Goal: Task Accomplishment & Management: Manage account settings

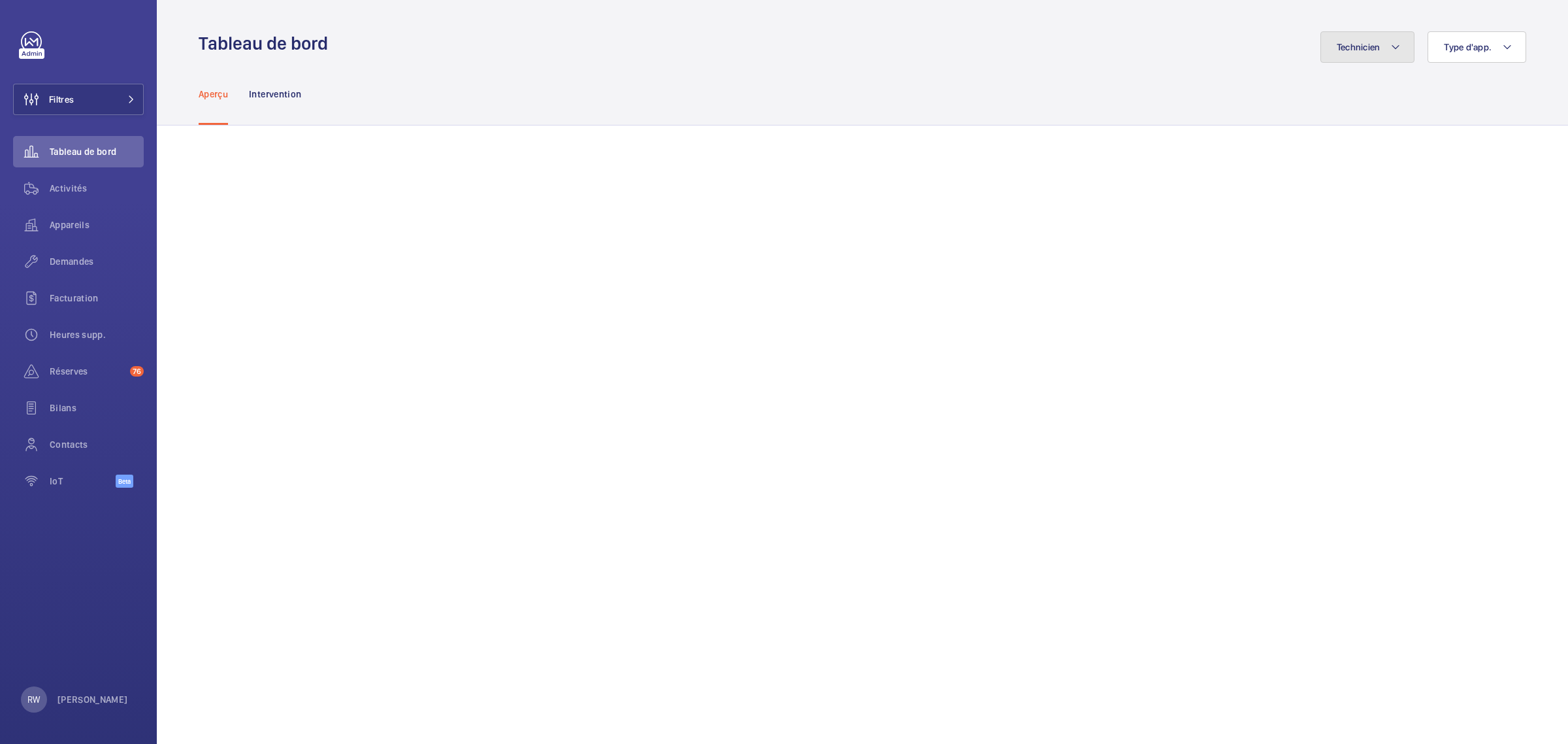
click at [1390, 50] on mat-icon at bounding box center [1395, 47] width 10 height 16
type input "willeme"
click at [1175, 141] on label "Willème Joassaint" at bounding box center [1280, 136] width 227 height 31
click at [1175, 141] on input "Willème Joassaint" at bounding box center [1186, 135] width 26 height 26
checkbox input "true"
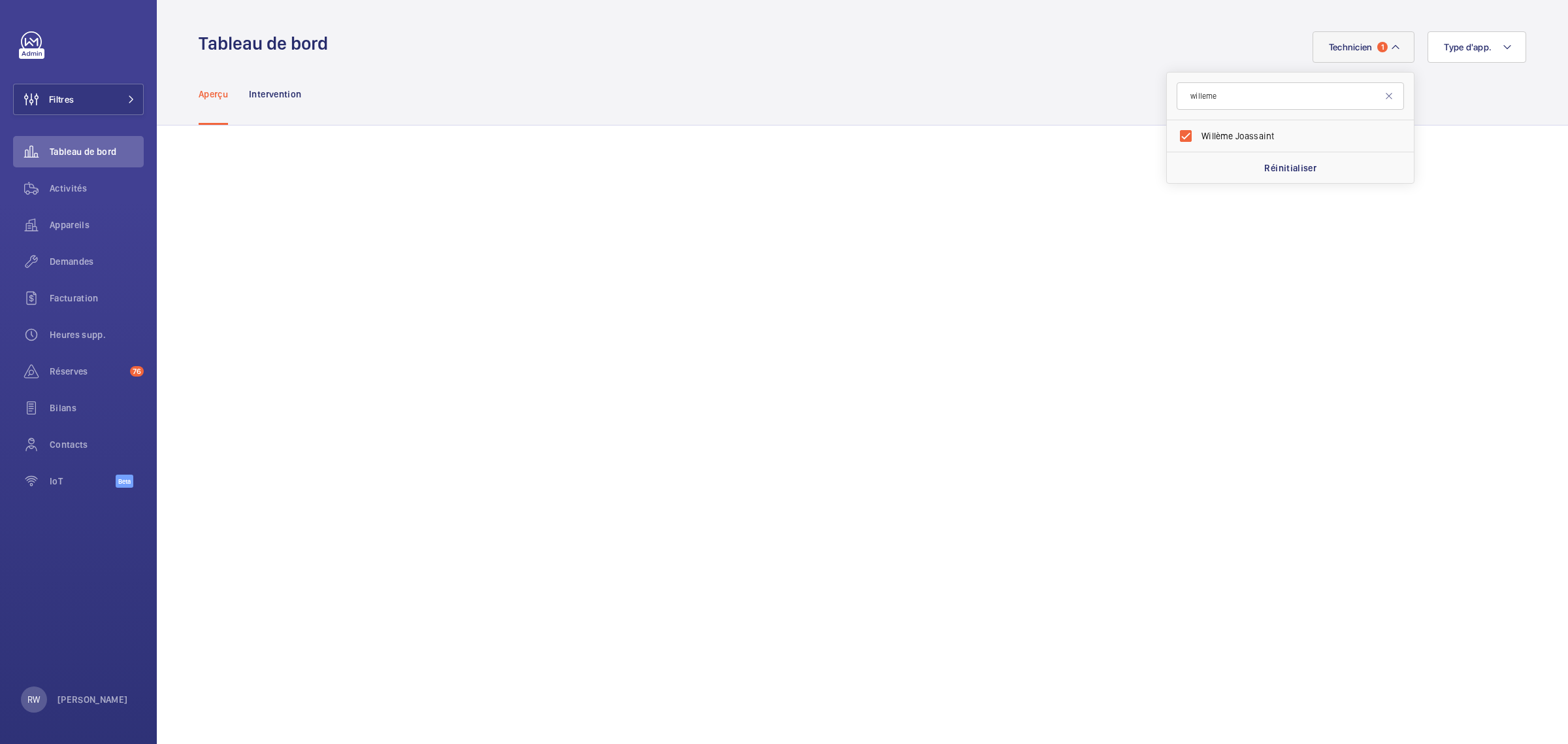
click at [988, 63] on div "Aperçu Intervention" at bounding box center [863, 94] width 1327 height 62
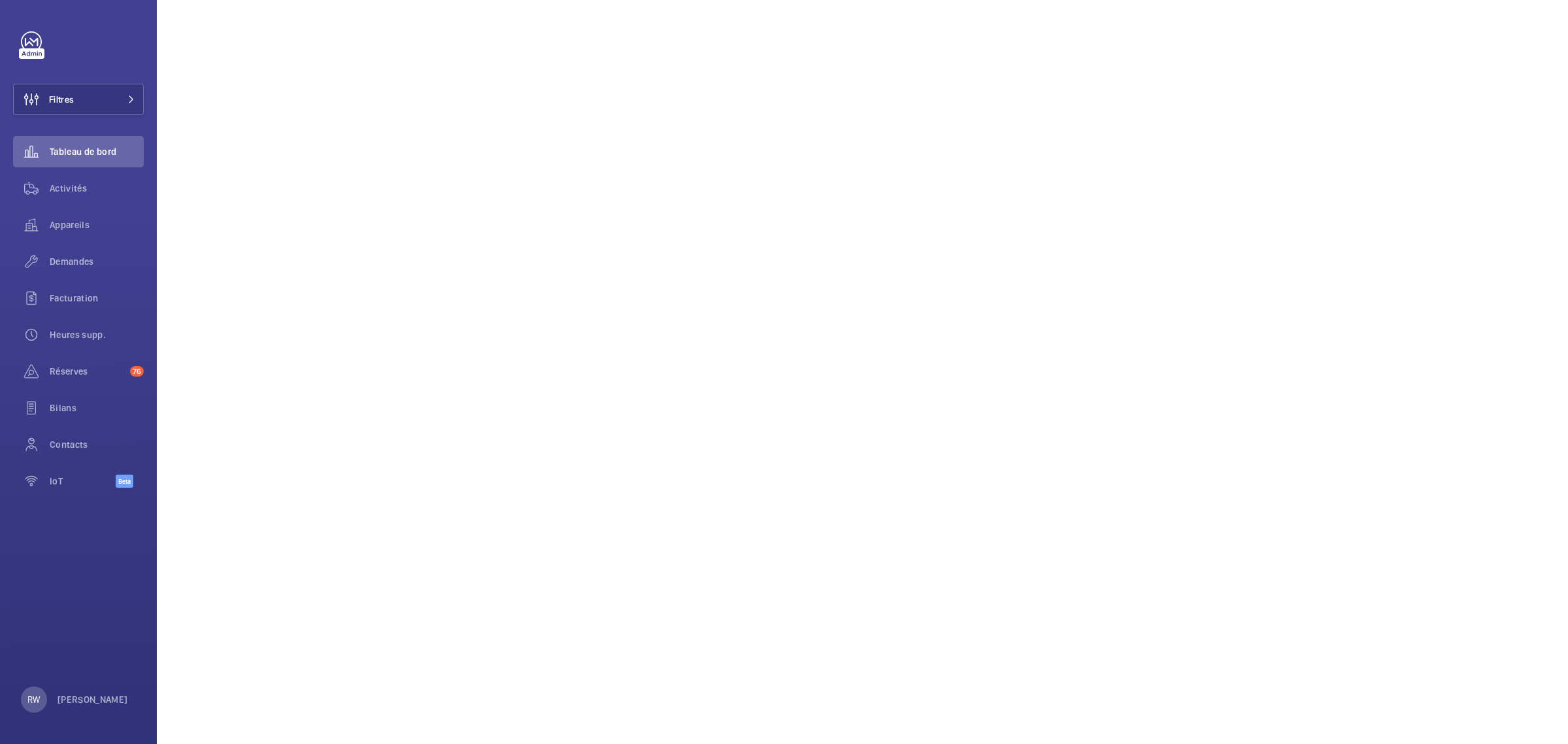
scroll to position [82, 0]
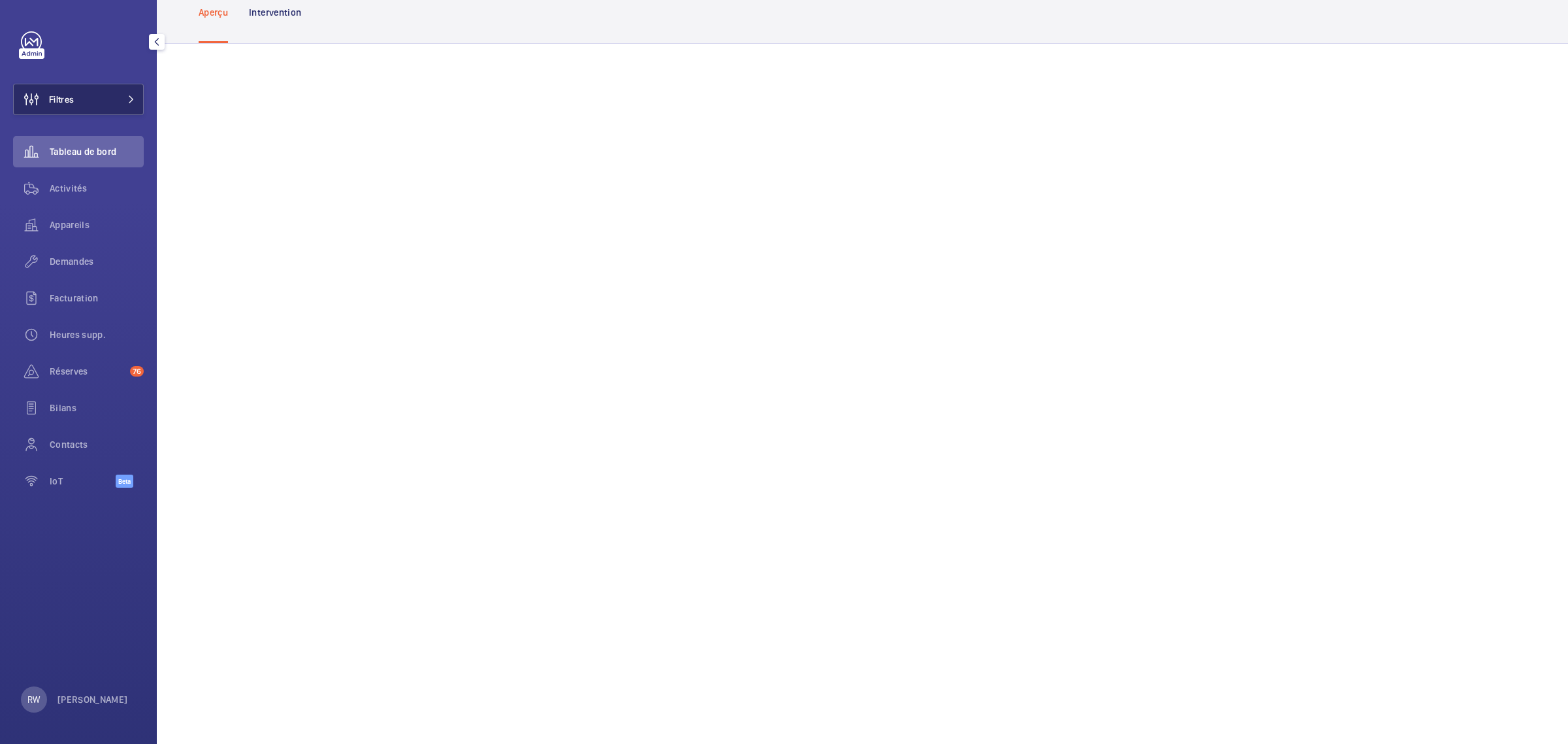
click at [122, 99] on span at bounding box center [127, 99] width 16 height 8
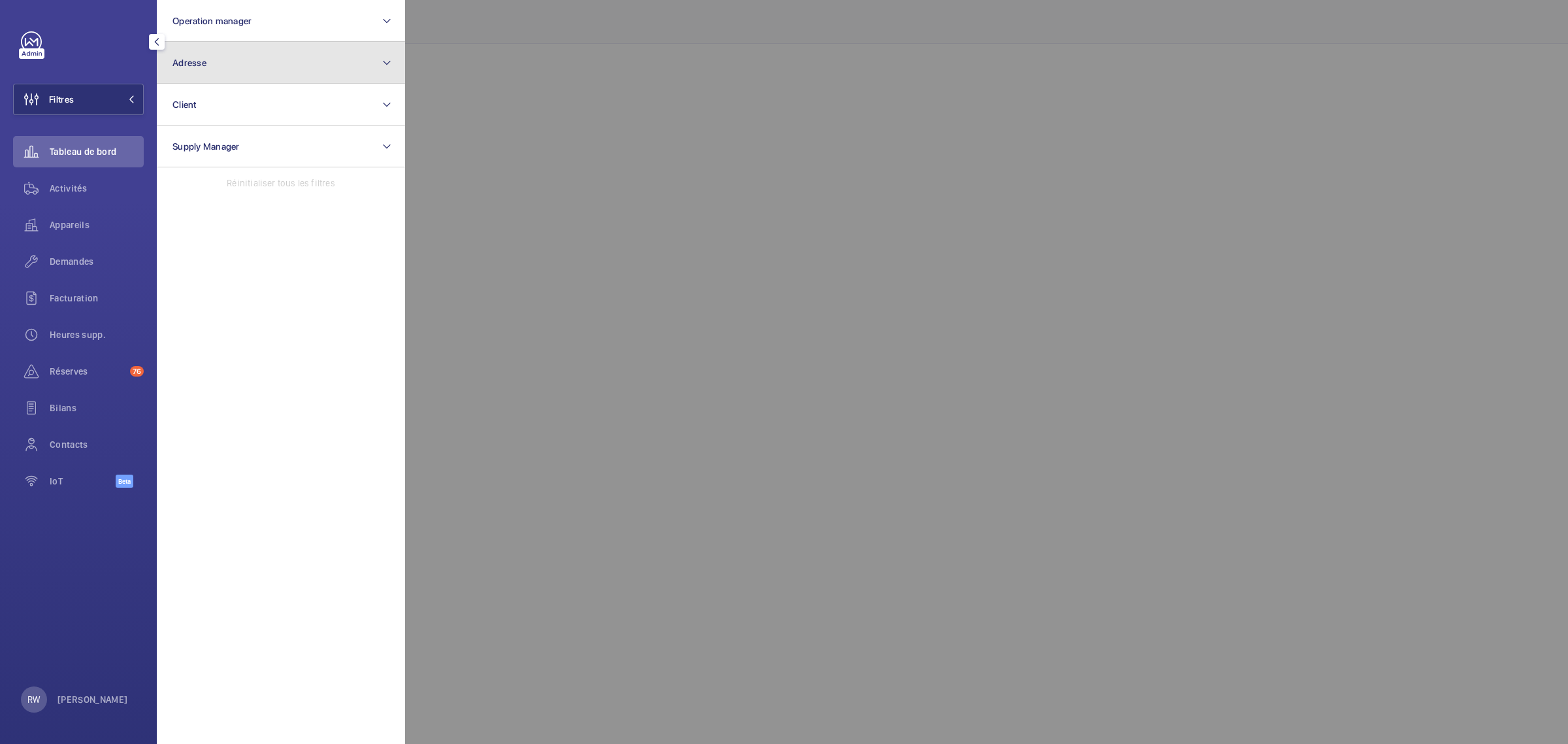
click at [226, 63] on button "Adresse" at bounding box center [281, 62] width 248 height 42
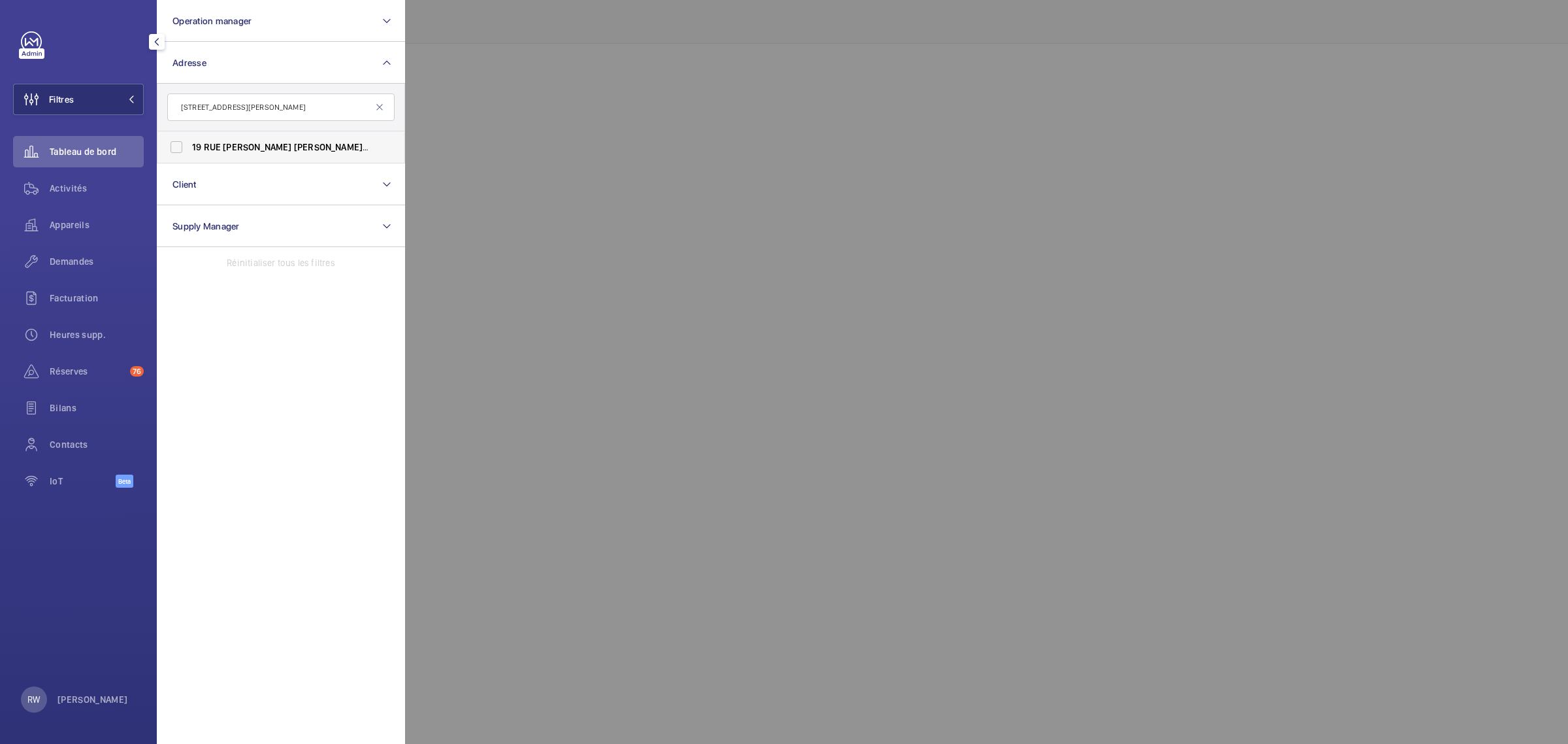
type input "[STREET_ADDRESS][PERSON_NAME]"
click at [180, 145] on label "[STREET_ADDRESS][GEOGRAPHIC_DATA] - [STREET_ADDRESS][GEOGRAPHIC_DATA][PERSON_NA…" at bounding box center [271, 147] width 227 height 31
click at [180, 145] on input "[STREET_ADDRESS][GEOGRAPHIC_DATA] - [STREET_ADDRESS][GEOGRAPHIC_DATA][PERSON_NA…" at bounding box center [176, 146] width 26 height 26
checkbox input "true"
click at [601, 90] on div at bounding box center [1189, 372] width 1568 height 744
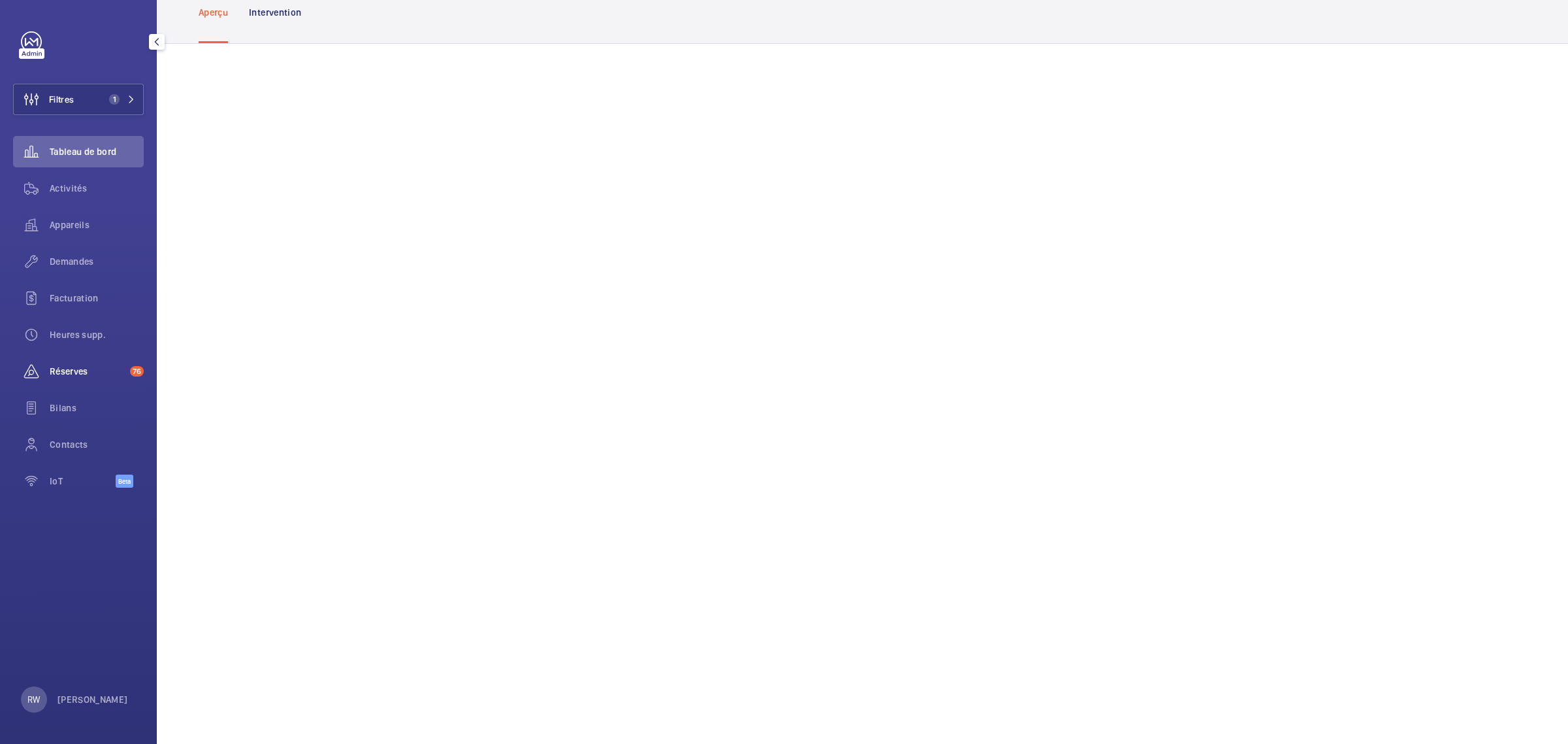
click at [72, 368] on span "Réserves" at bounding box center [87, 371] width 75 height 13
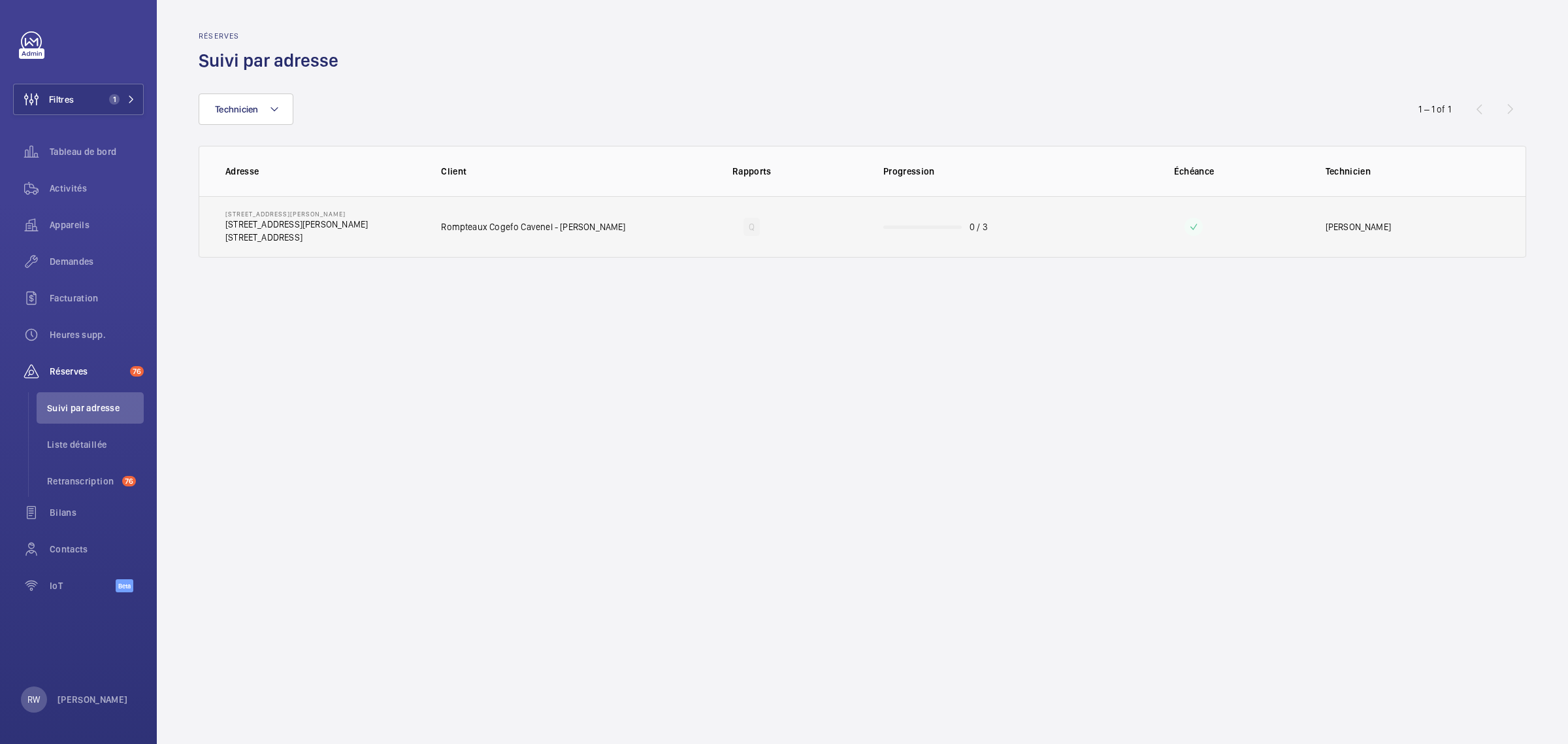
click at [886, 227] on wm-front-progress-bar at bounding box center [922, 227] width 79 height 3
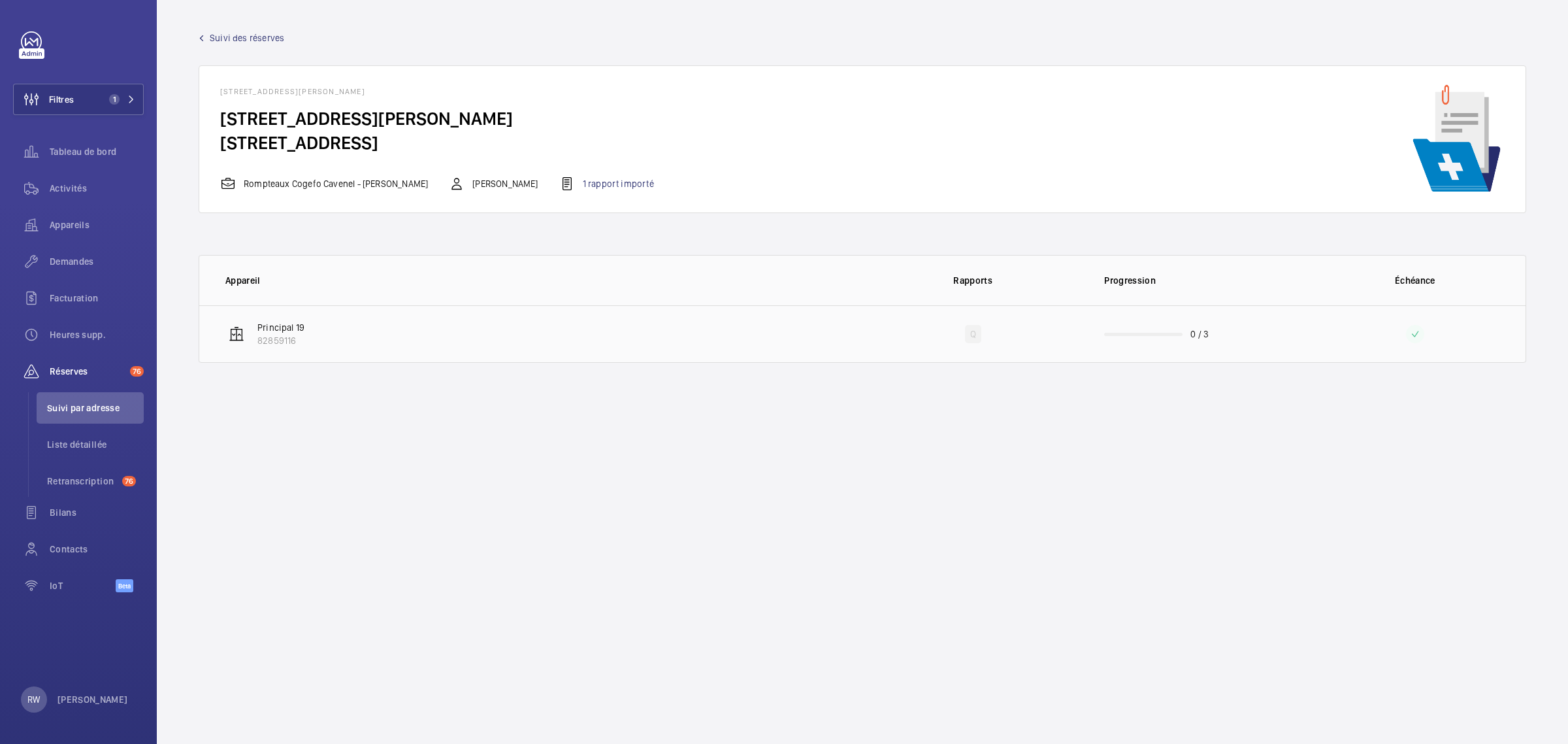
click at [474, 327] on td "Principal 19 82859116" at bounding box center [530, 333] width 663 height 57
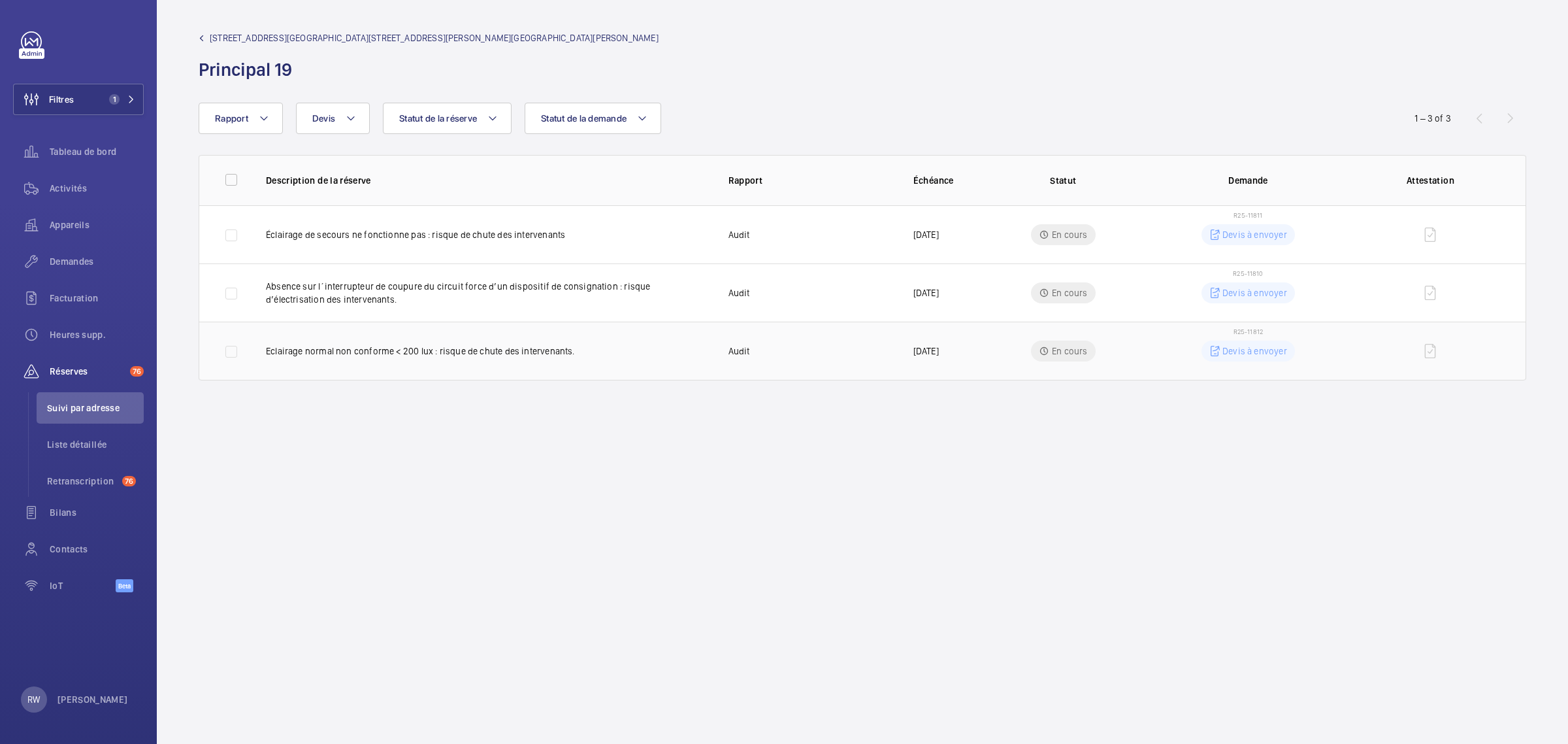
click at [1251, 328] on span "R25-11812" at bounding box center [1248, 331] width 29 height 8
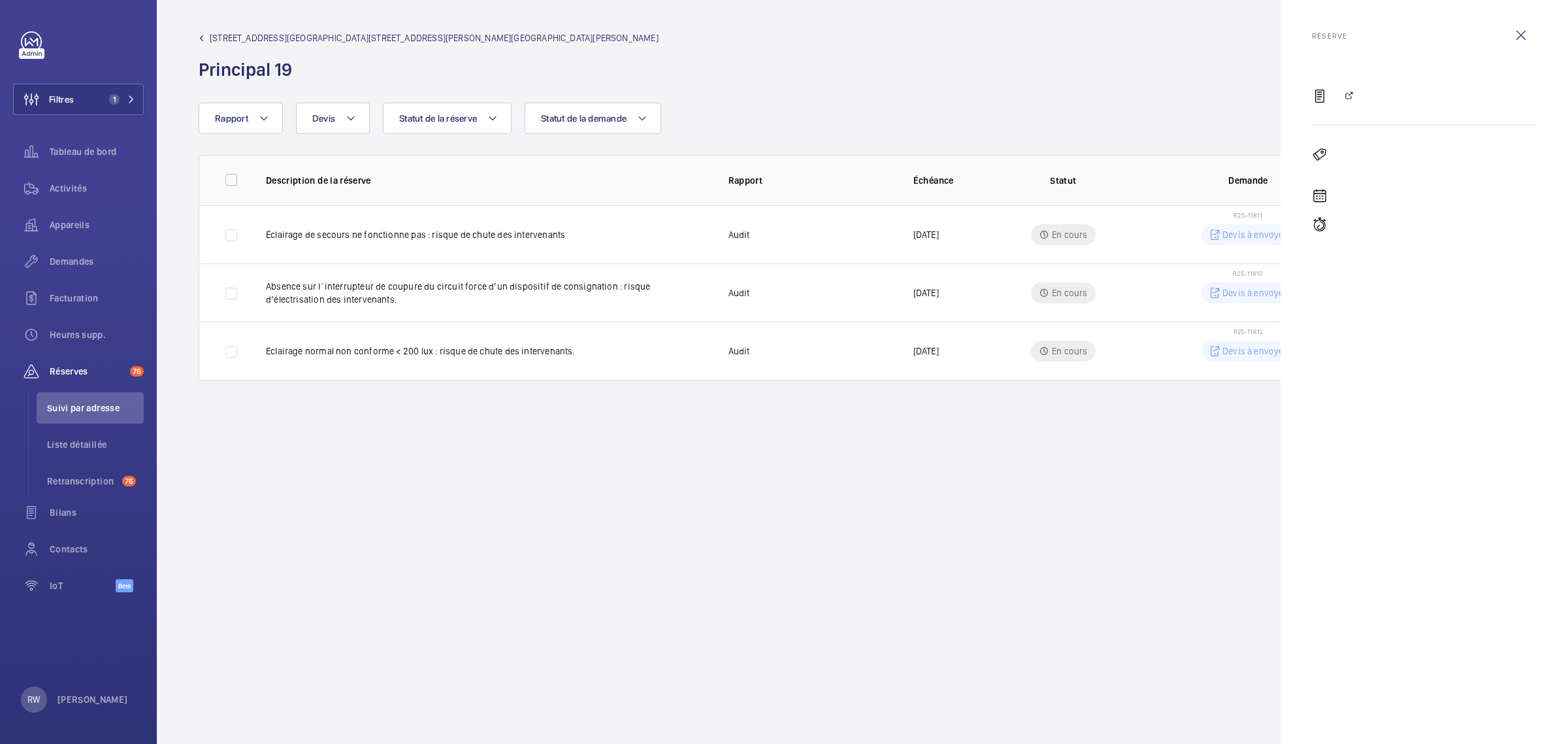
drag, startPoint x: 917, startPoint y: 119, endPoint x: 241, endPoint y: 320, distance: 705.2
click at [905, 121] on div "Rapport Statut de la demande Statut de la réserve Devis" at bounding box center [784, 118] width 1171 height 31
click at [64, 267] on span "Demandes" at bounding box center [97, 261] width 94 height 13
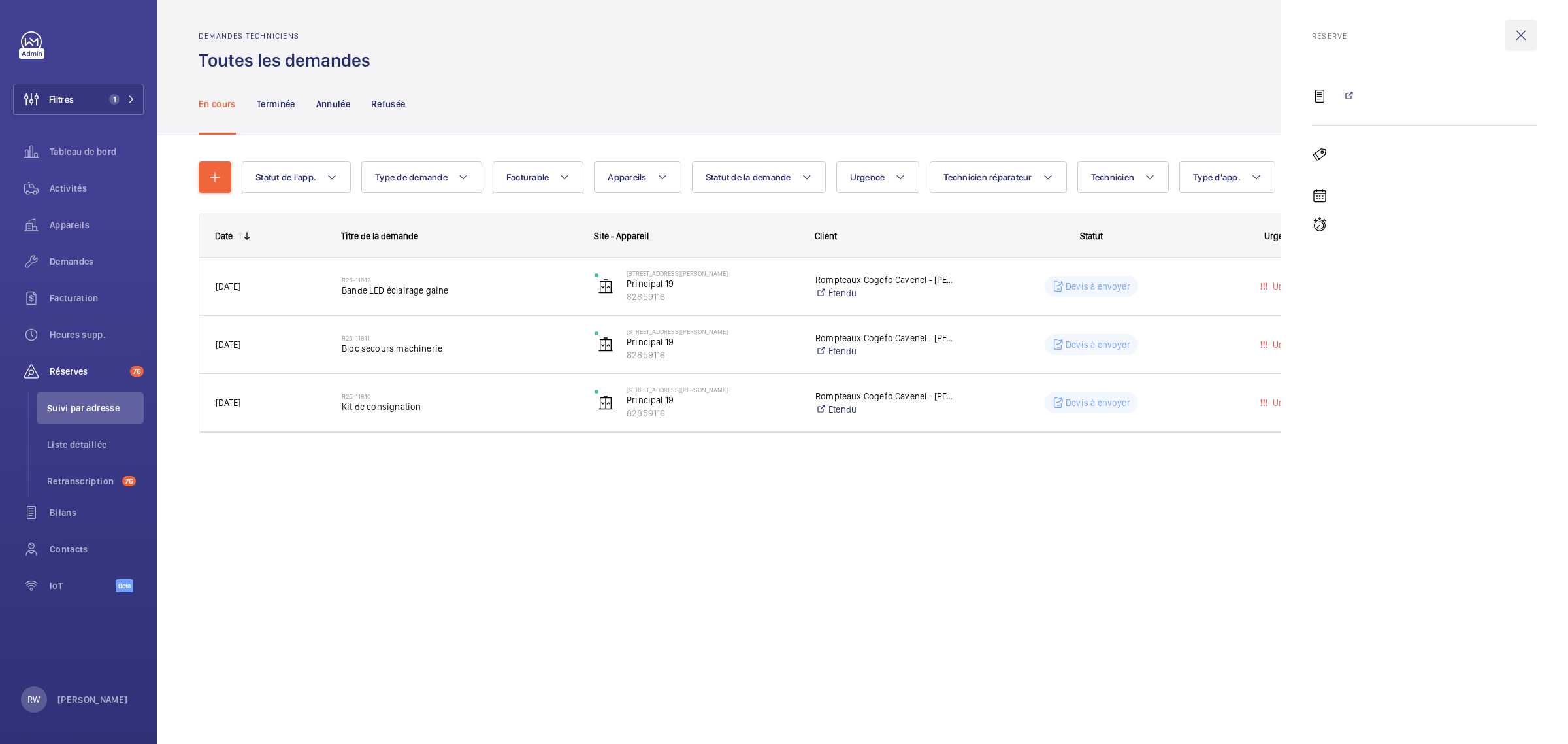
click at [1518, 37] on wm-front-icon-button at bounding box center [1521, 35] width 31 height 31
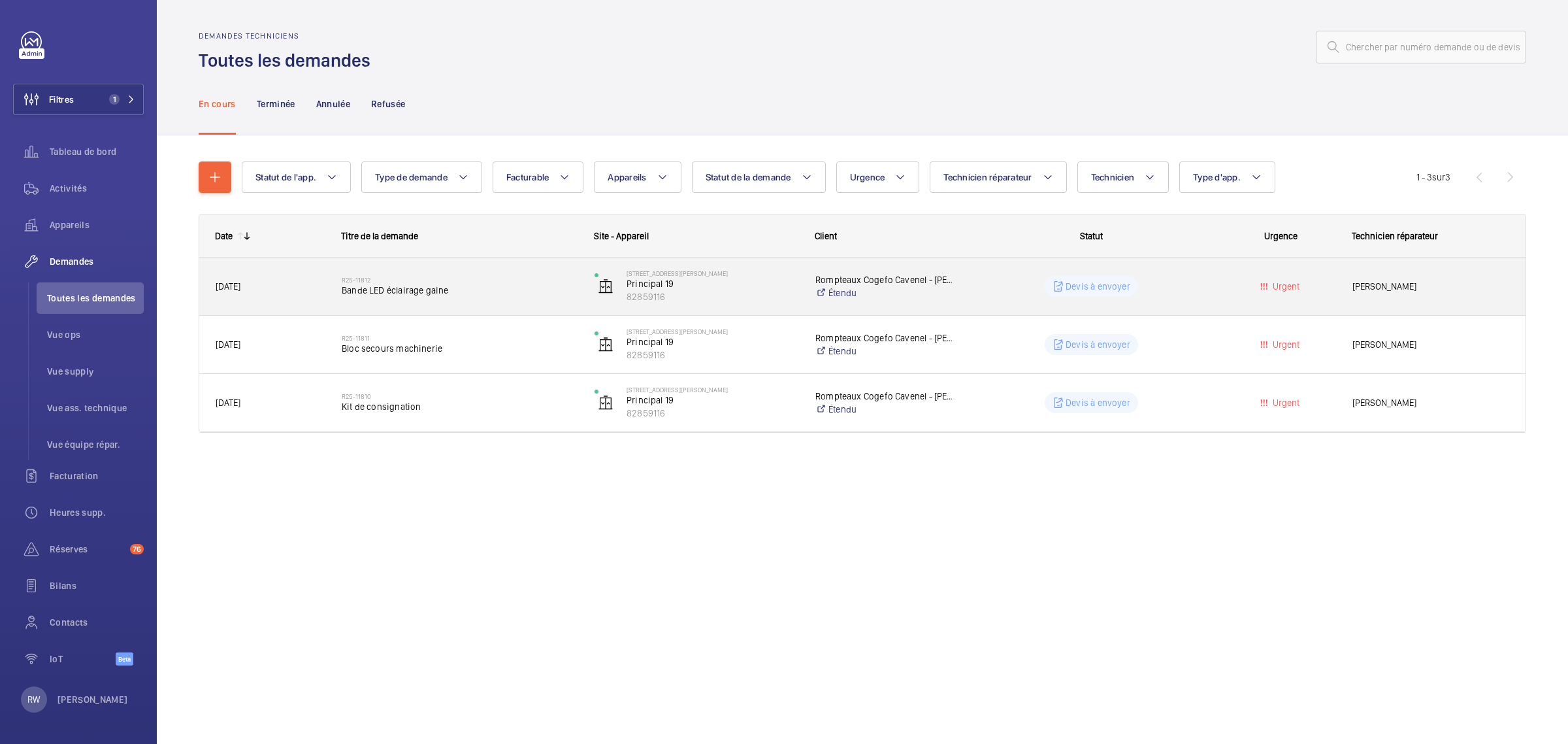
click at [1088, 285] on p "Devis à envoyer" at bounding box center [1098, 286] width 64 height 13
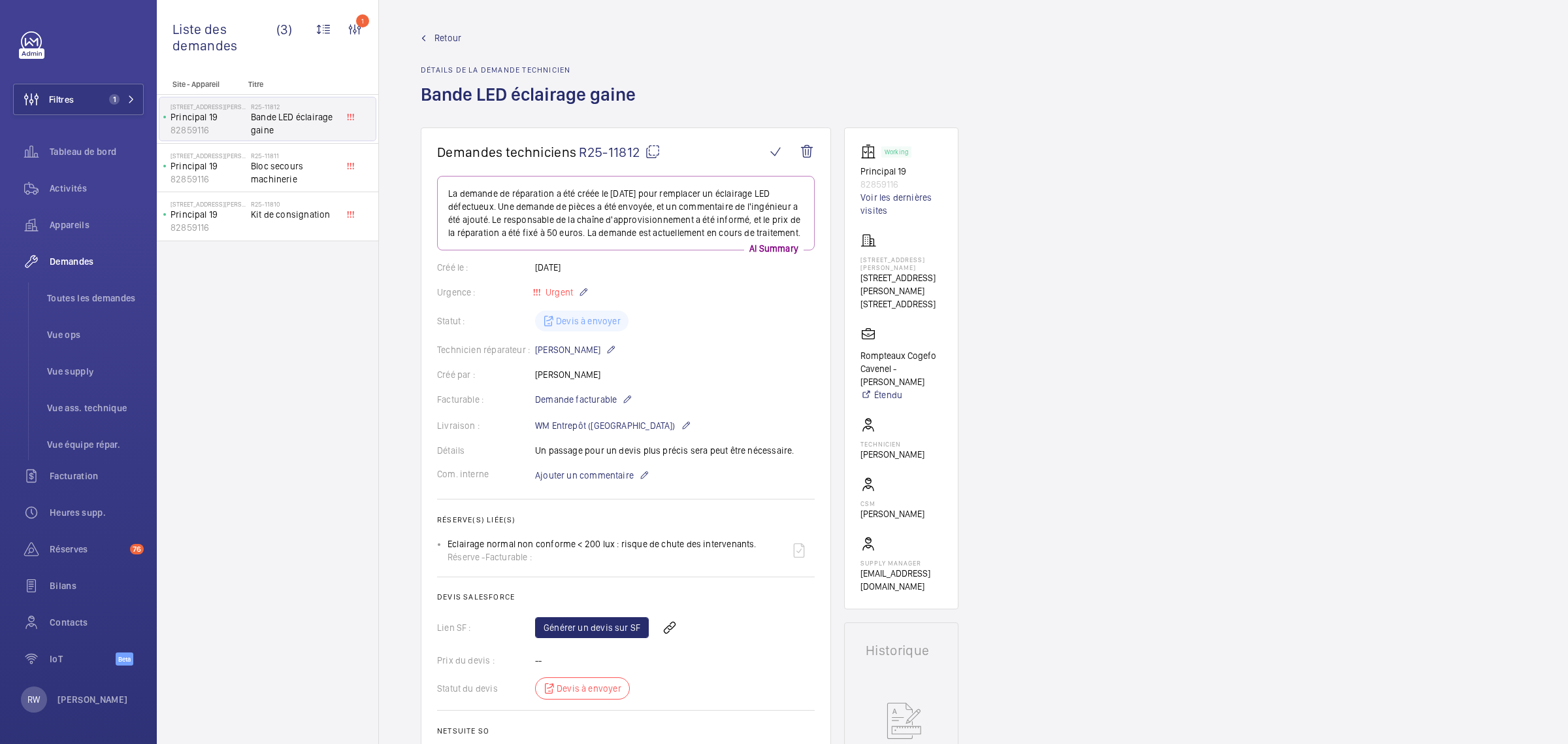
click at [452, 36] on span "Retour" at bounding box center [448, 38] width 27 height 13
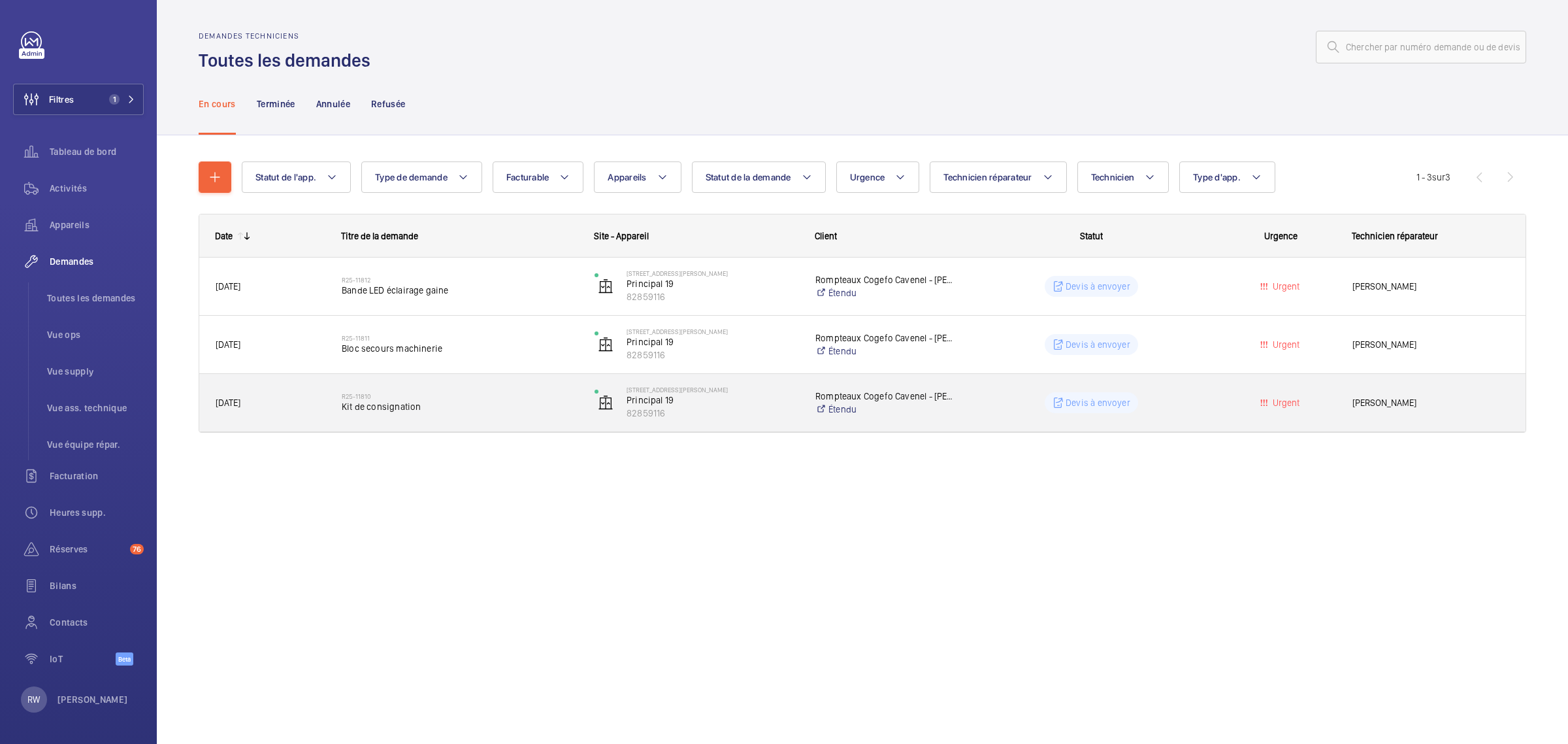
click at [472, 404] on span "Kit de consignation" at bounding box center [460, 407] width 236 height 13
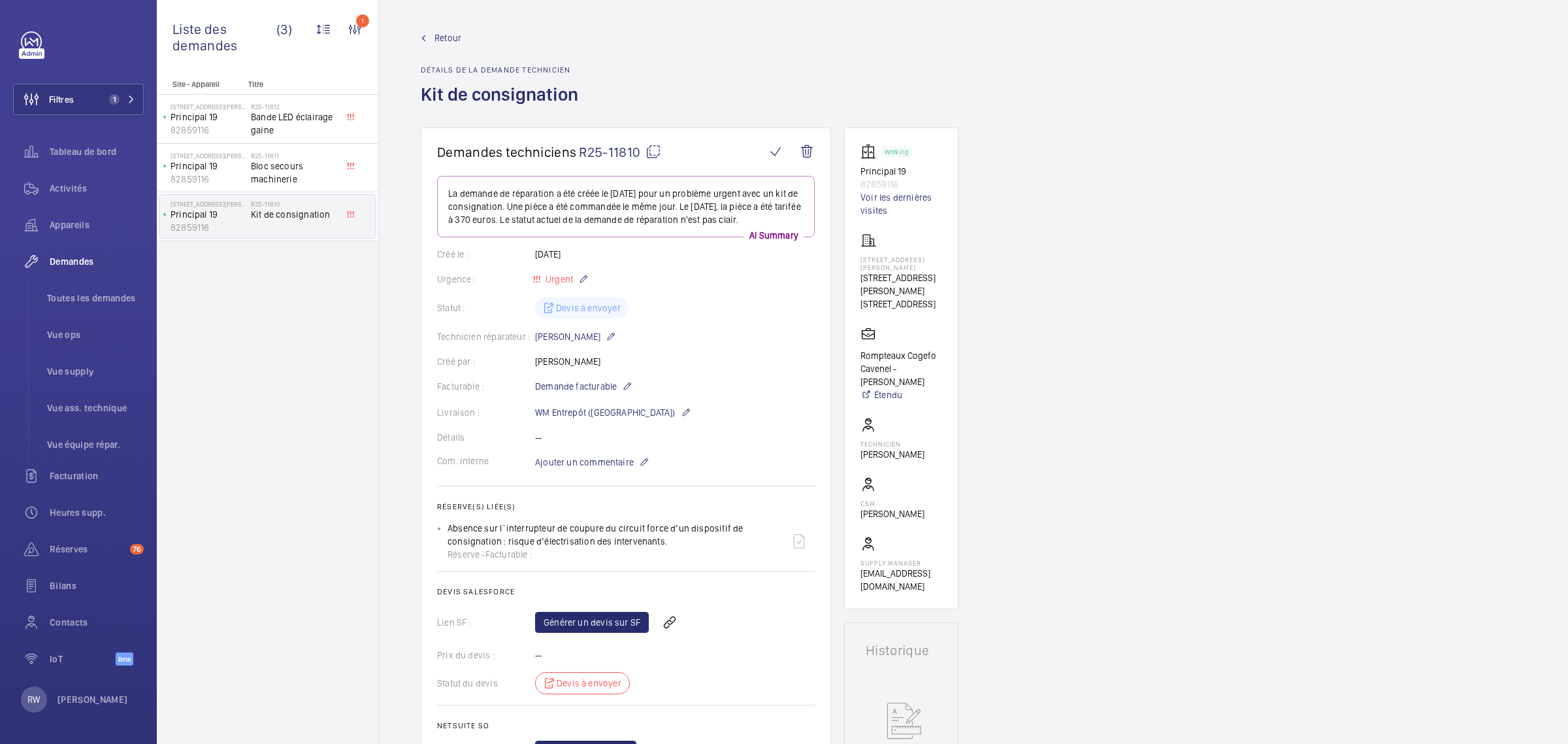
scroll to position [326, 0]
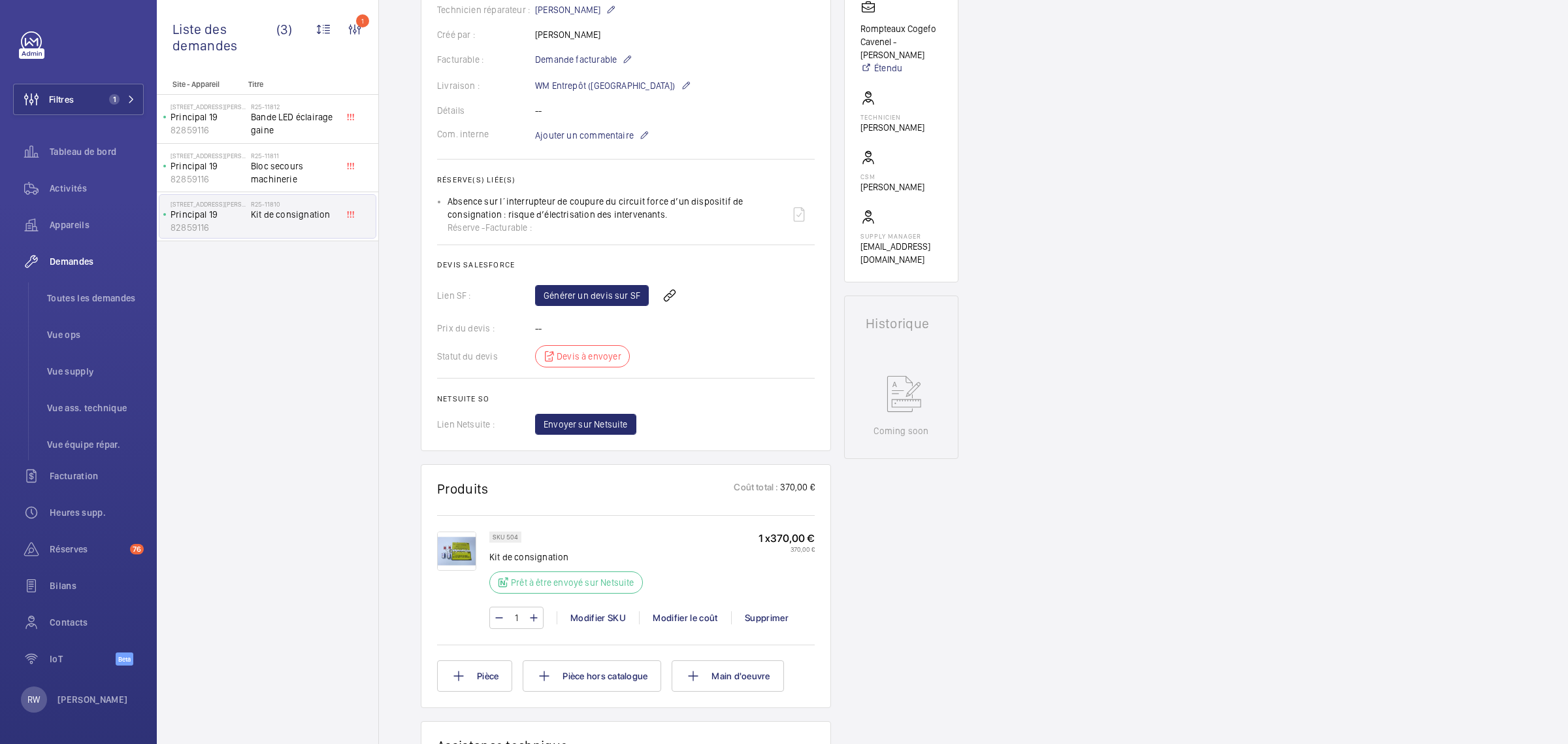
click at [458, 558] on img at bounding box center [457, 551] width 39 height 39
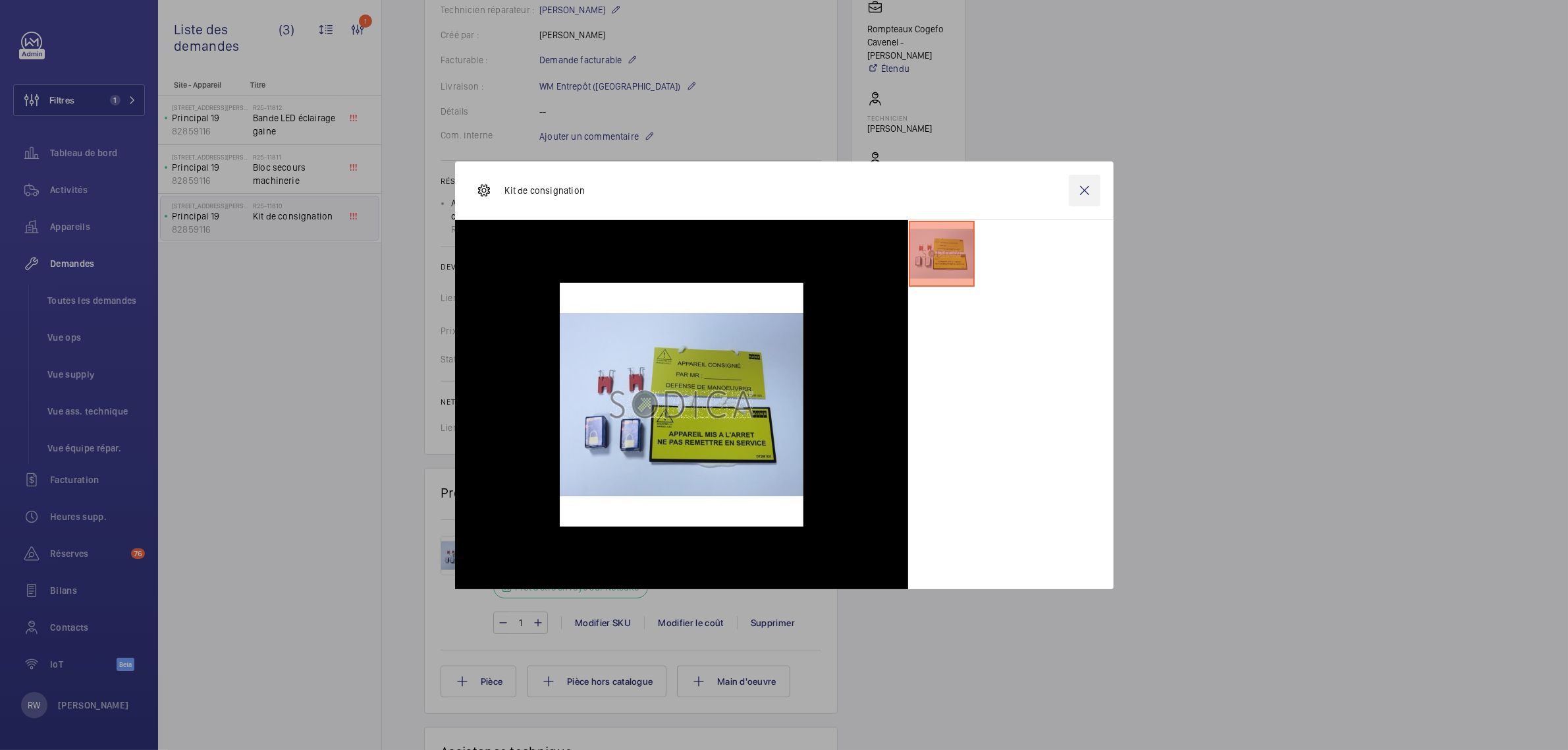
click at [1084, 185] on wm-front-icon-button at bounding box center [1085, 190] width 32 height 32
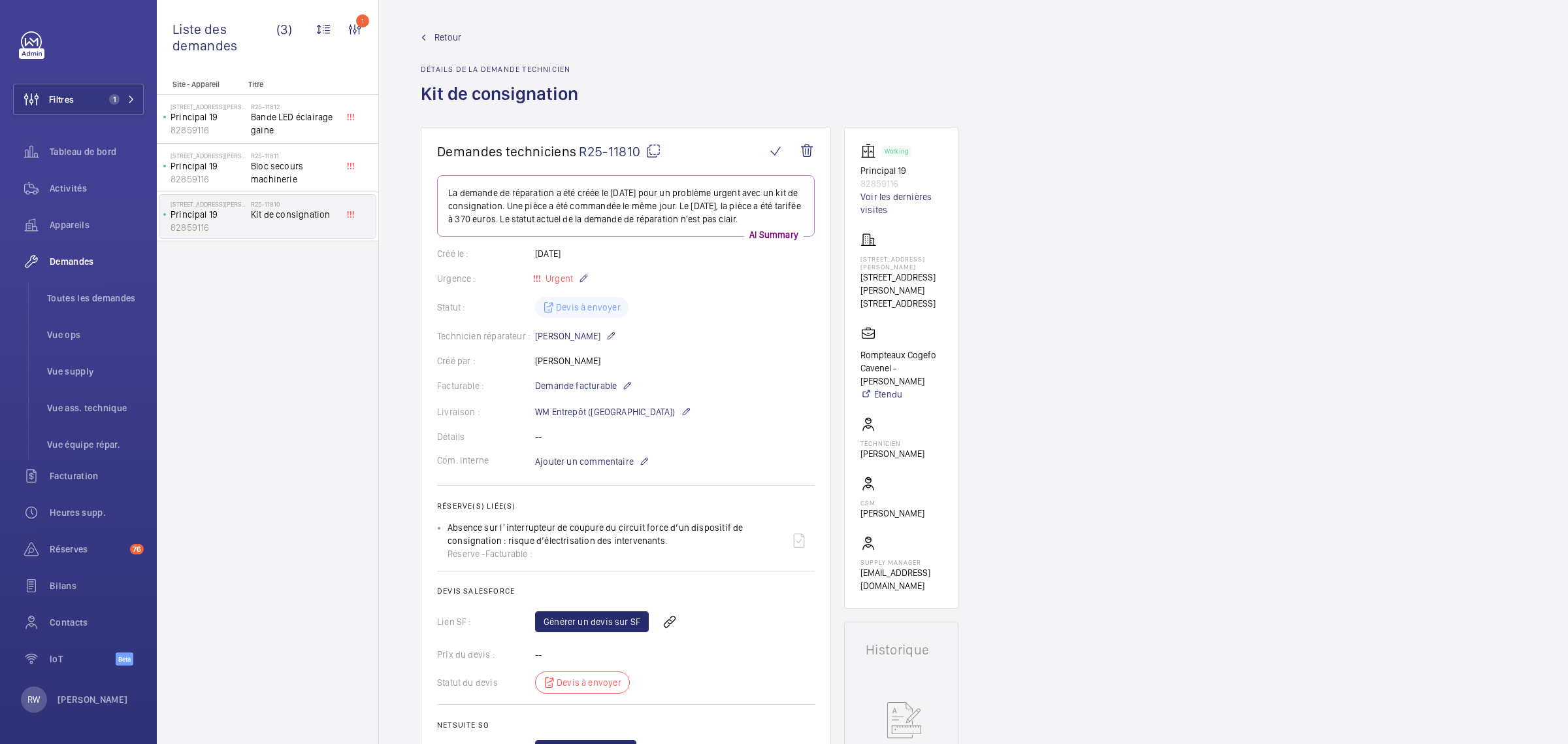
scroll to position [0, 0]
click at [443, 35] on span "Retour" at bounding box center [448, 38] width 27 height 13
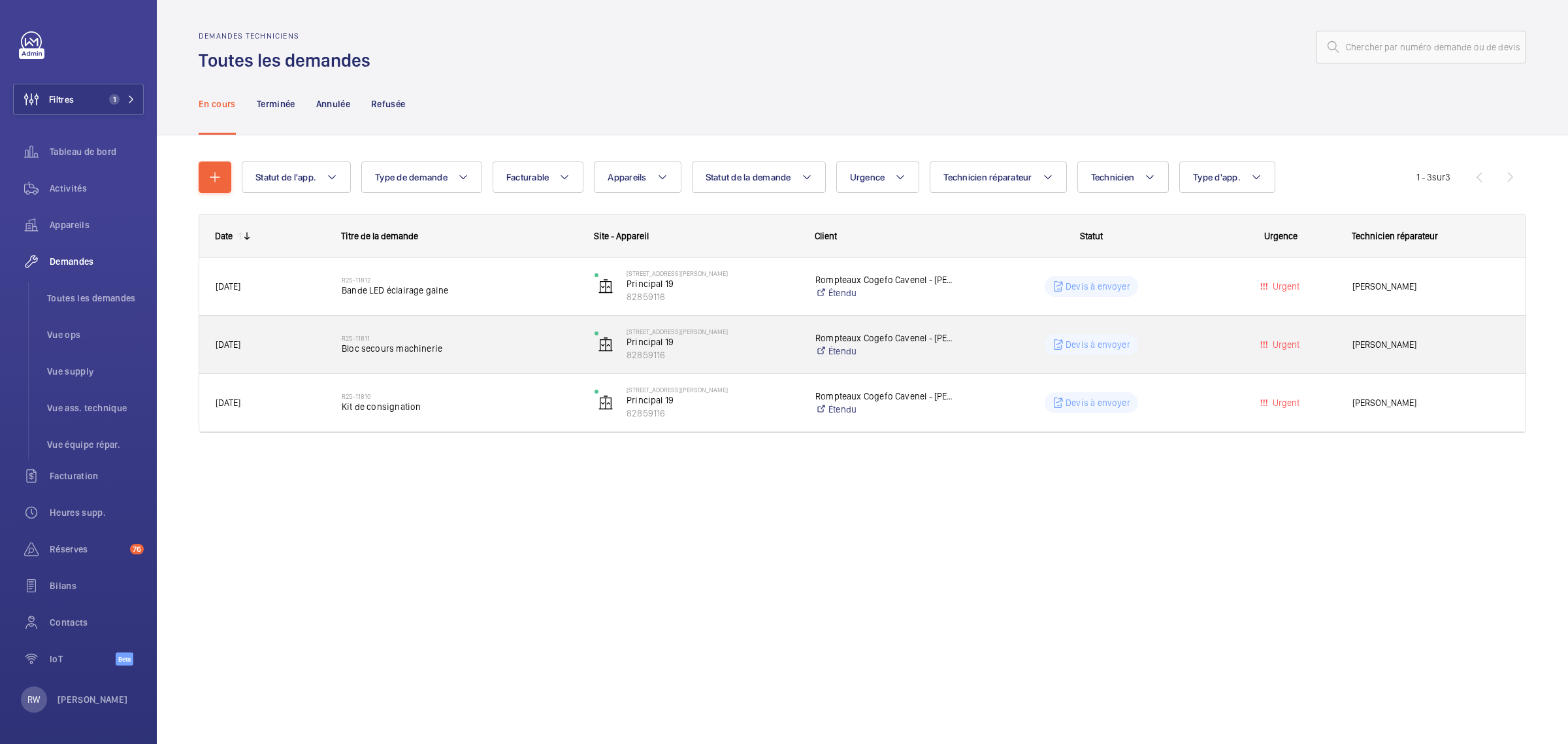
click at [410, 348] on span "Bloc secours machinerie" at bounding box center [460, 348] width 236 height 13
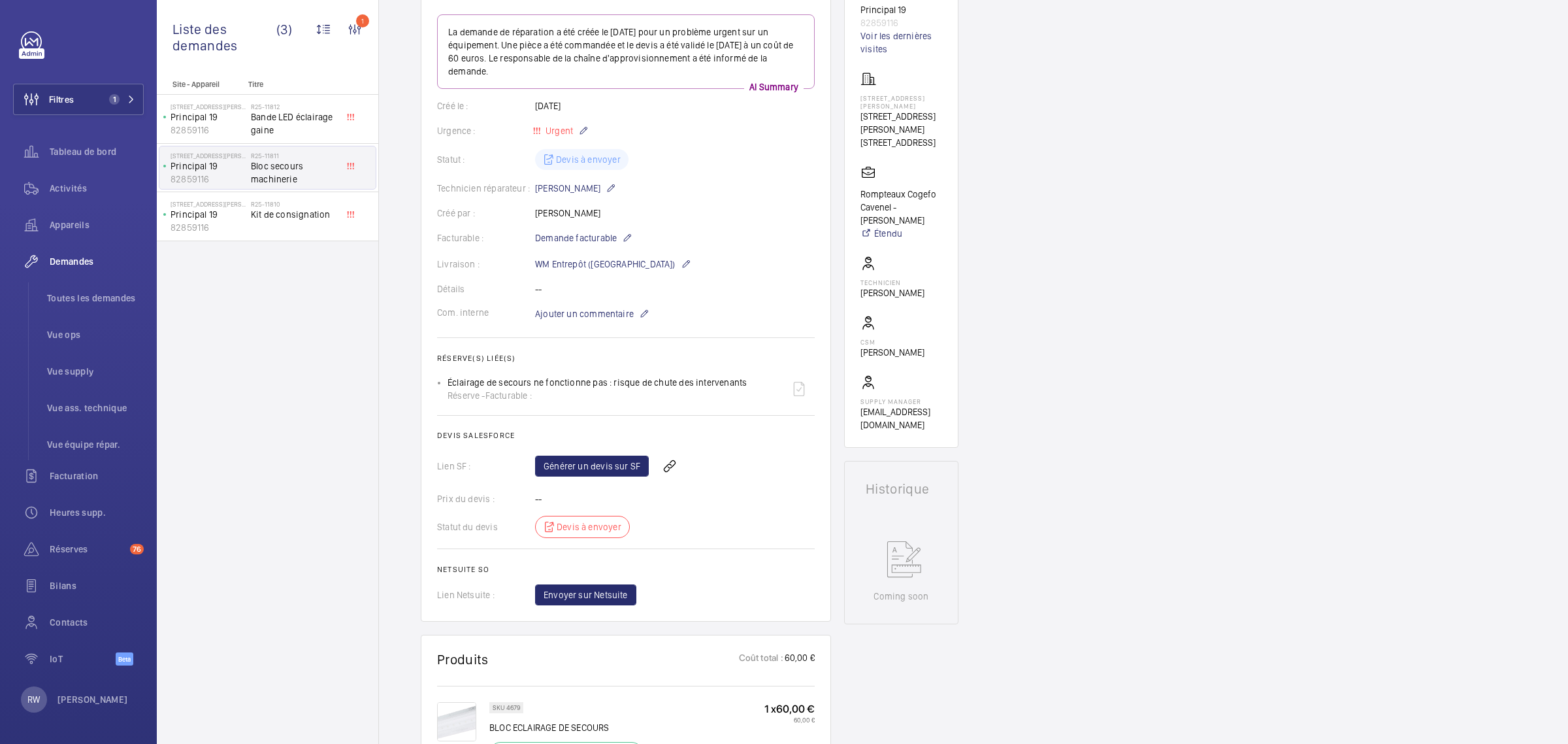
scroll to position [326, 0]
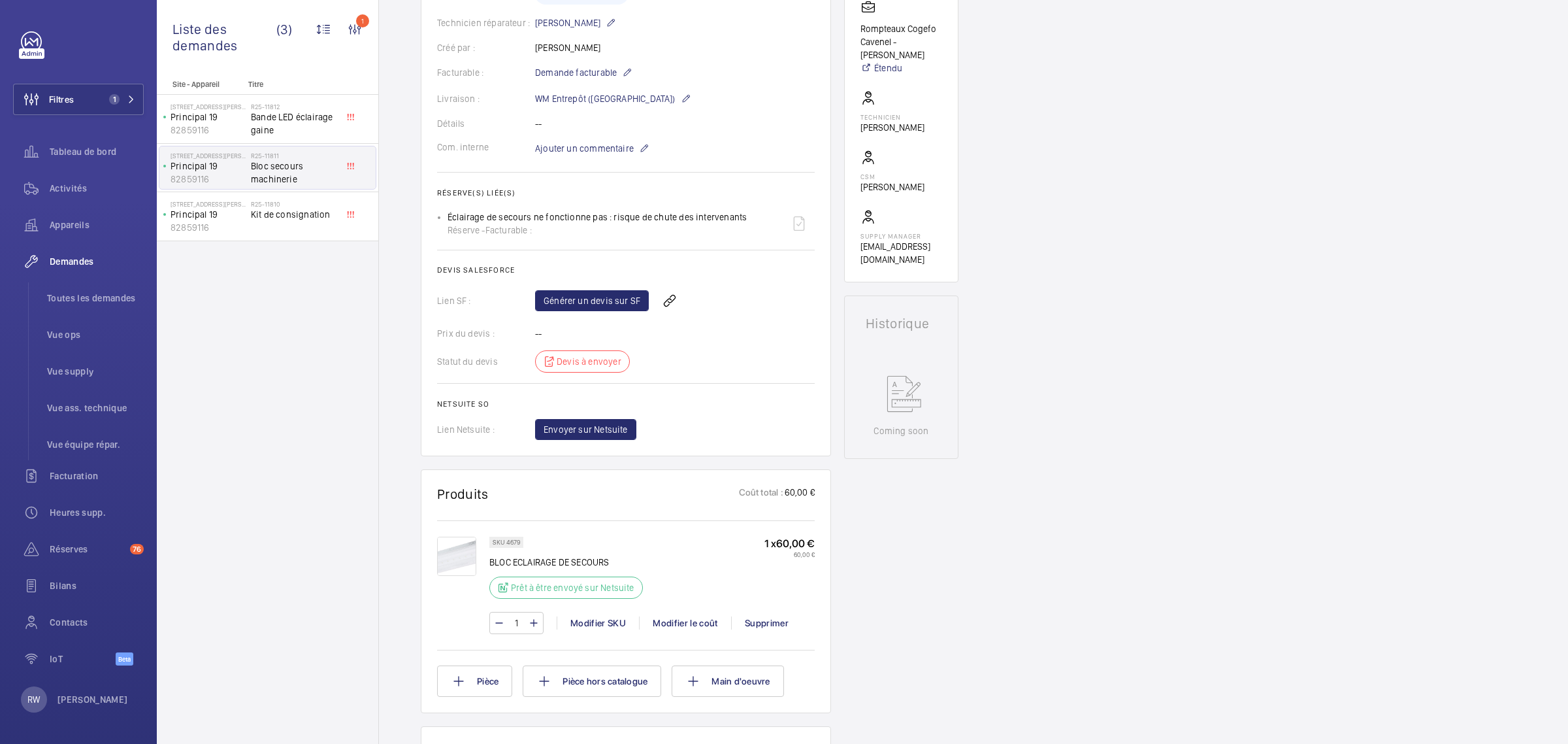
click at [466, 557] on img at bounding box center [457, 556] width 39 height 39
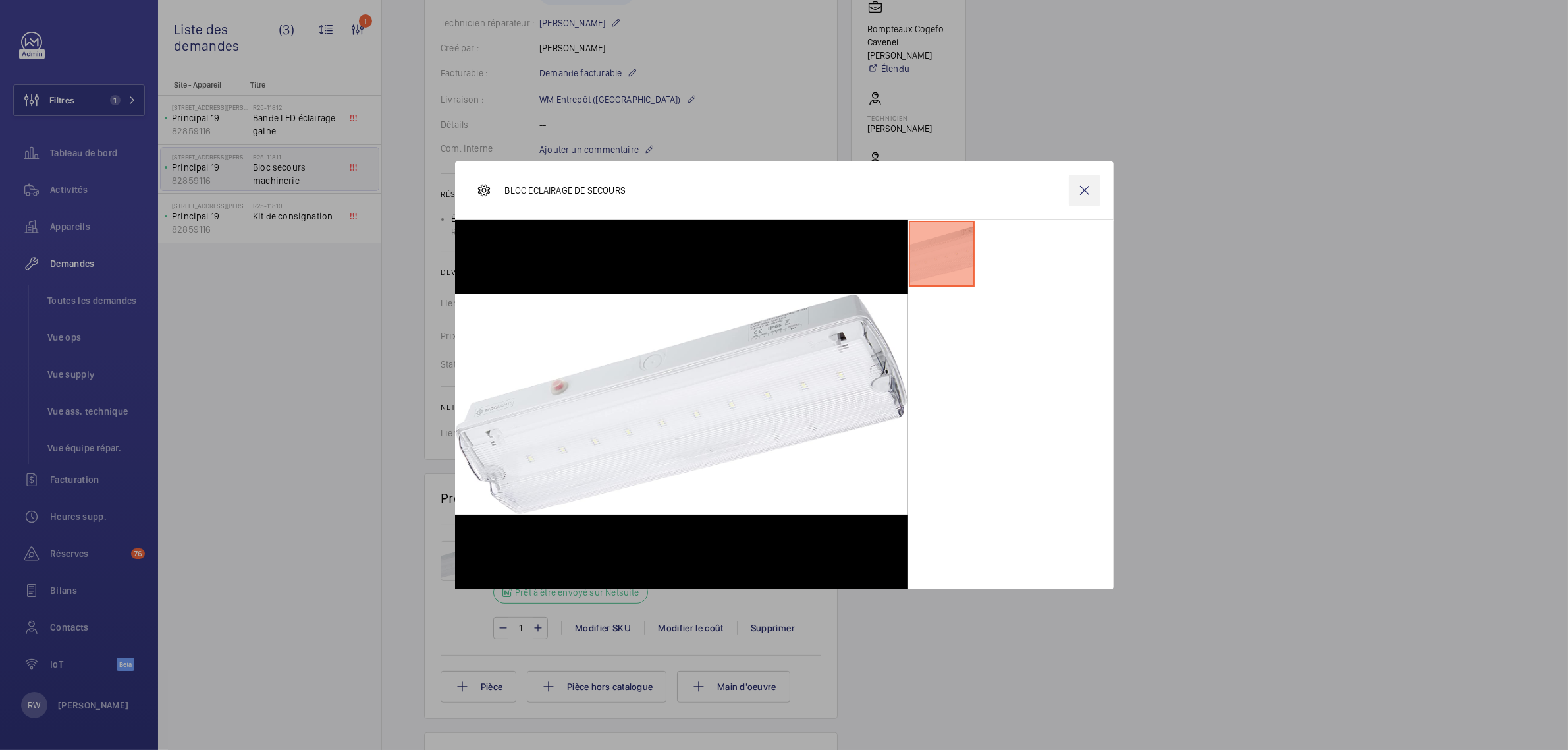
click at [1085, 189] on wm-front-icon-button at bounding box center [1085, 190] width 32 height 32
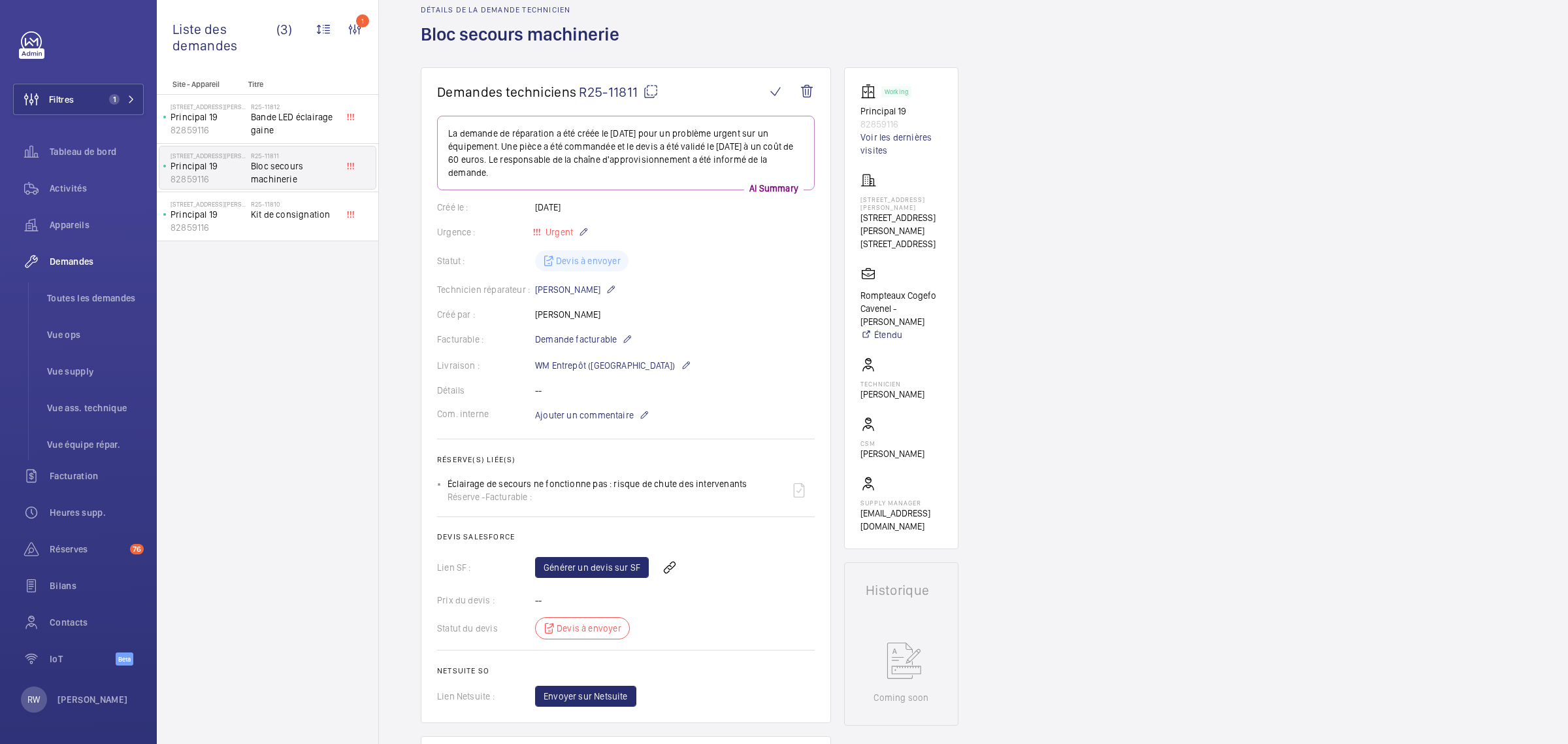
scroll to position [0, 0]
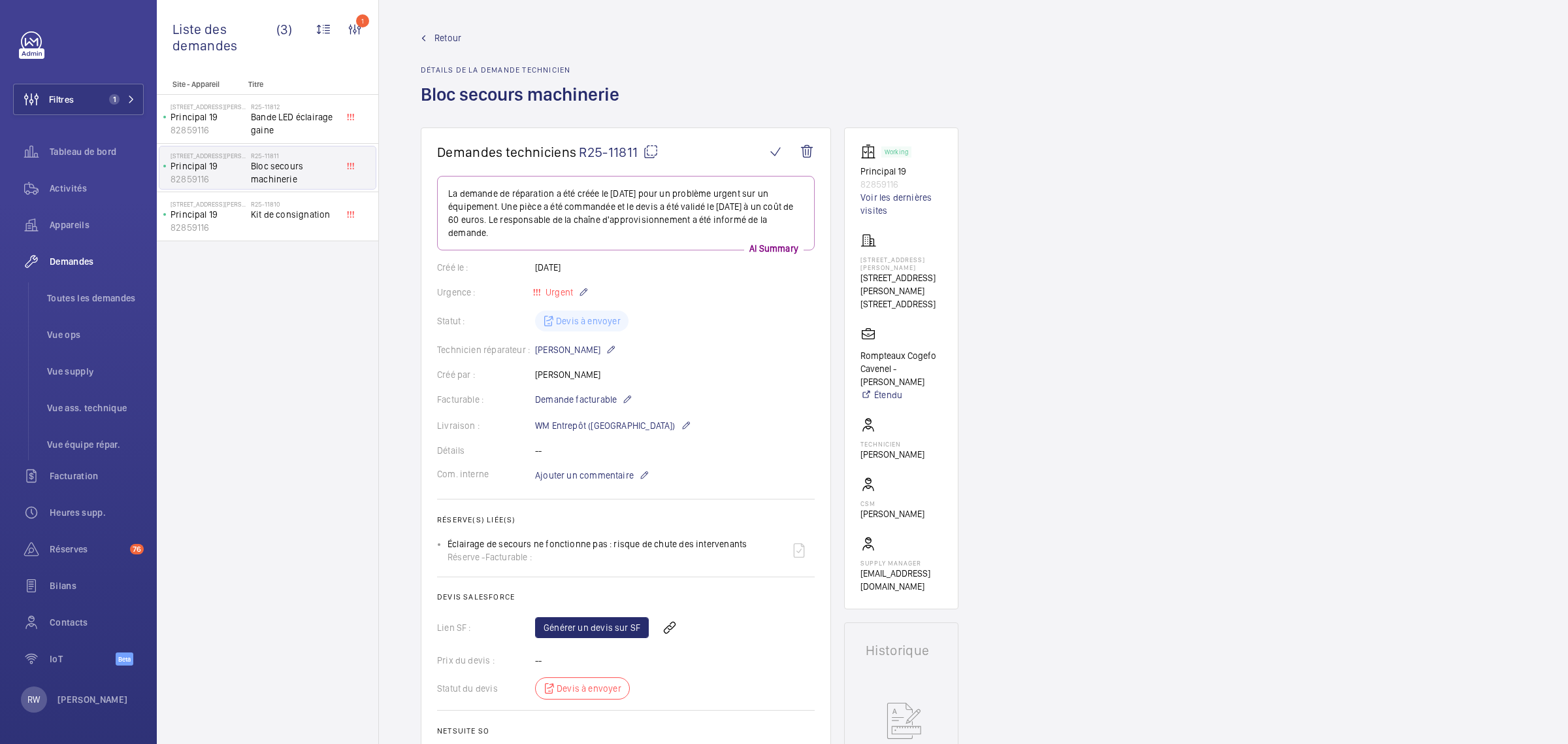
click at [447, 38] on span "Retour" at bounding box center [448, 38] width 27 height 13
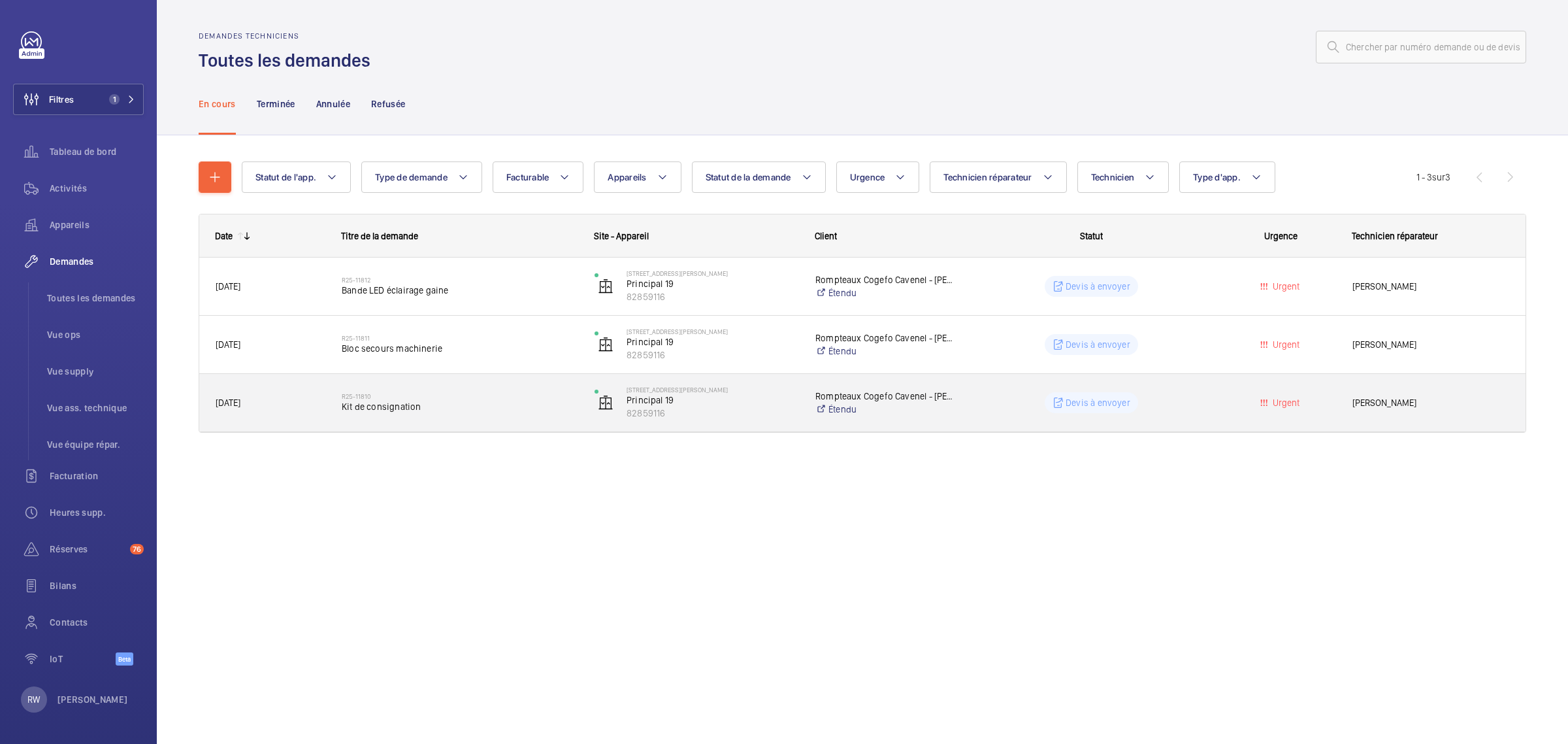
click at [382, 403] on span "Kit de consignation" at bounding box center [460, 407] width 236 height 13
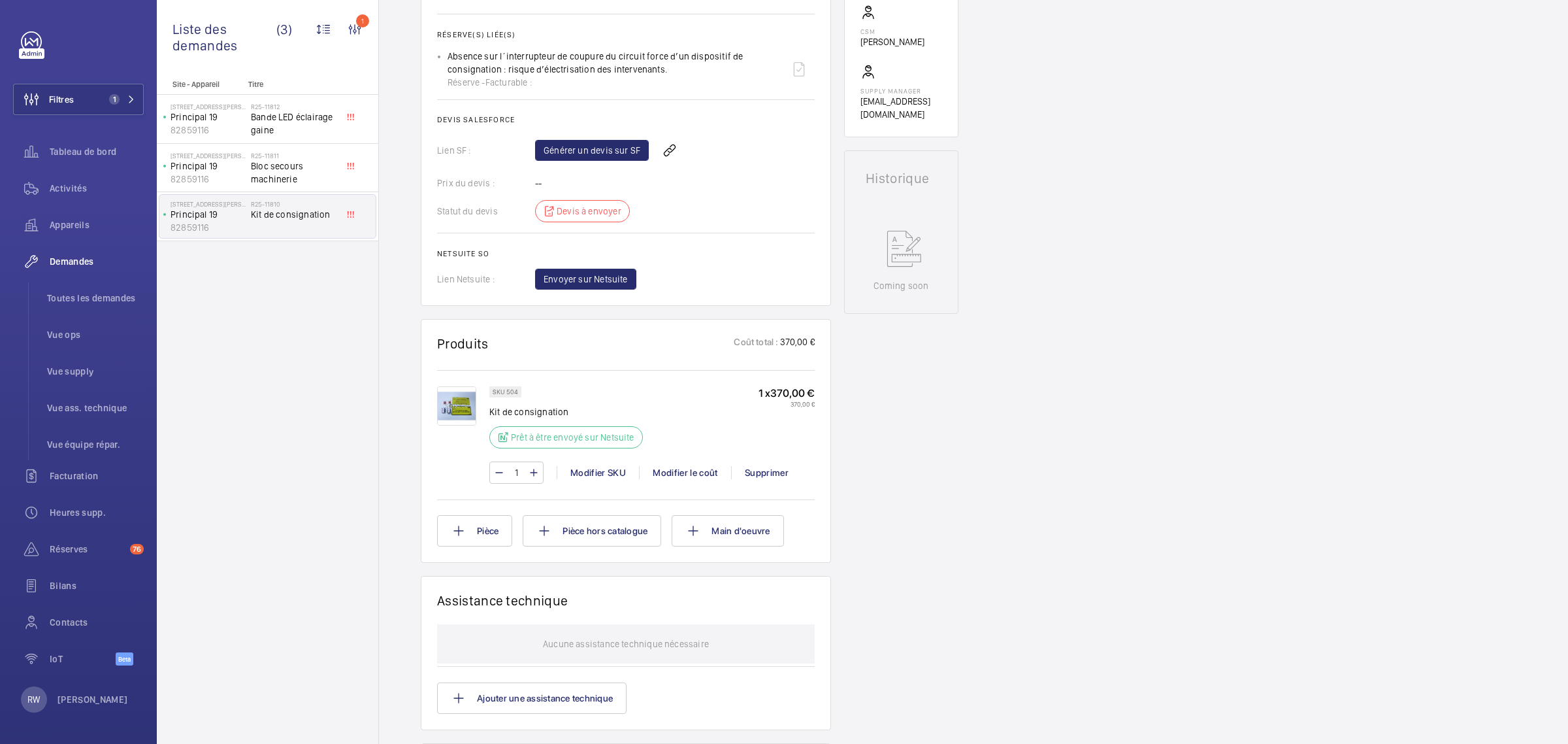
scroll to position [490, 0]
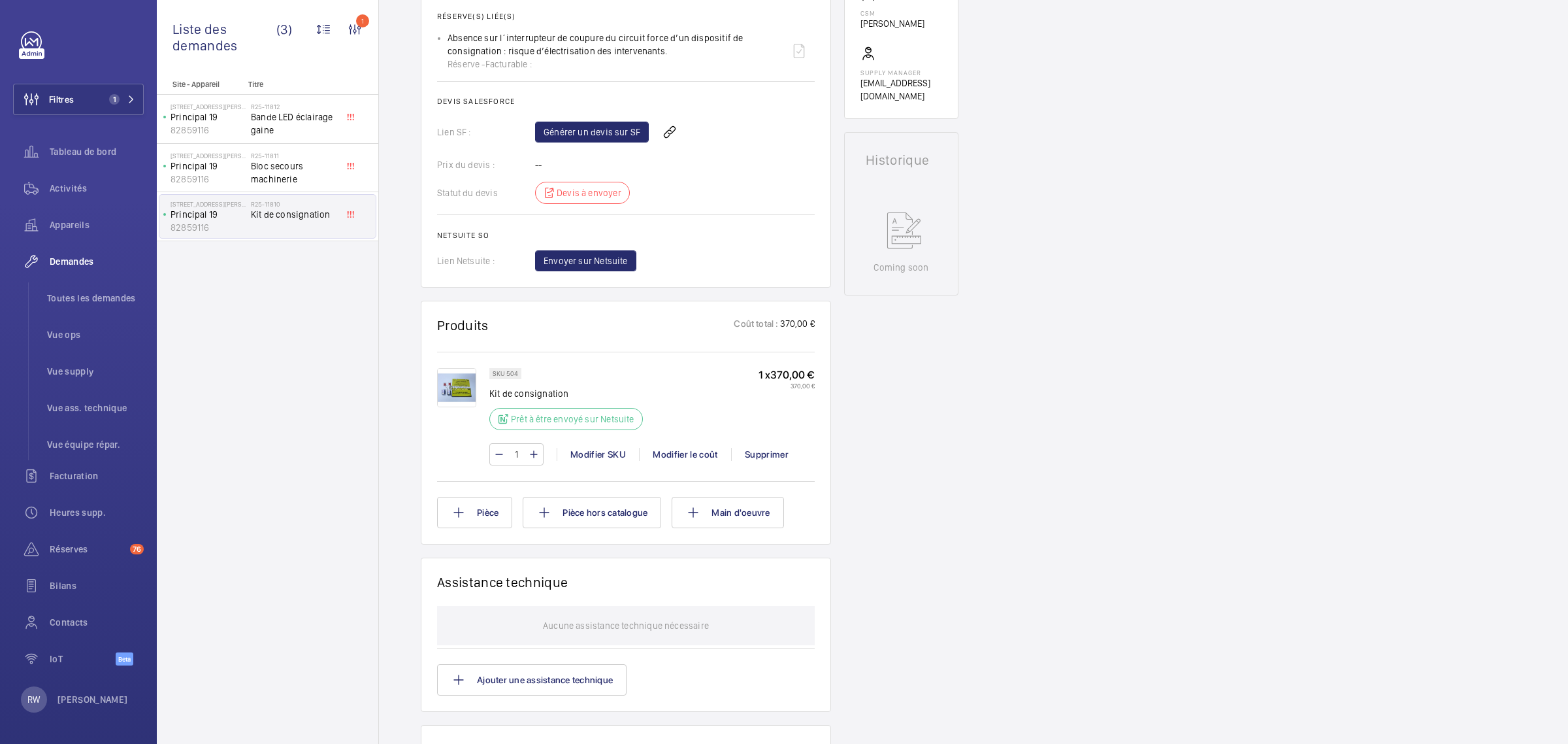
click at [454, 396] on img at bounding box center [457, 388] width 39 height 39
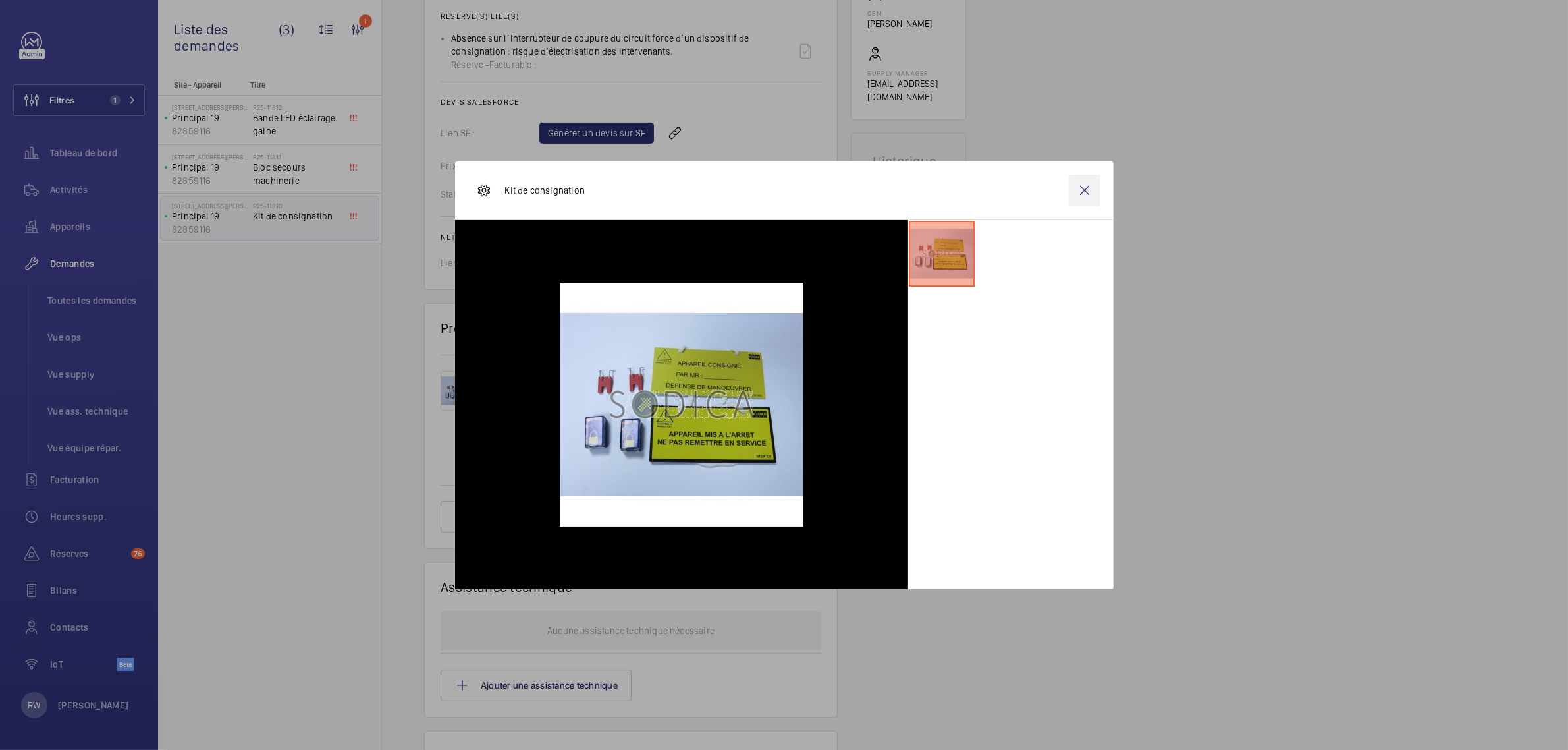
click at [1091, 194] on wm-front-icon-button at bounding box center [1085, 190] width 32 height 32
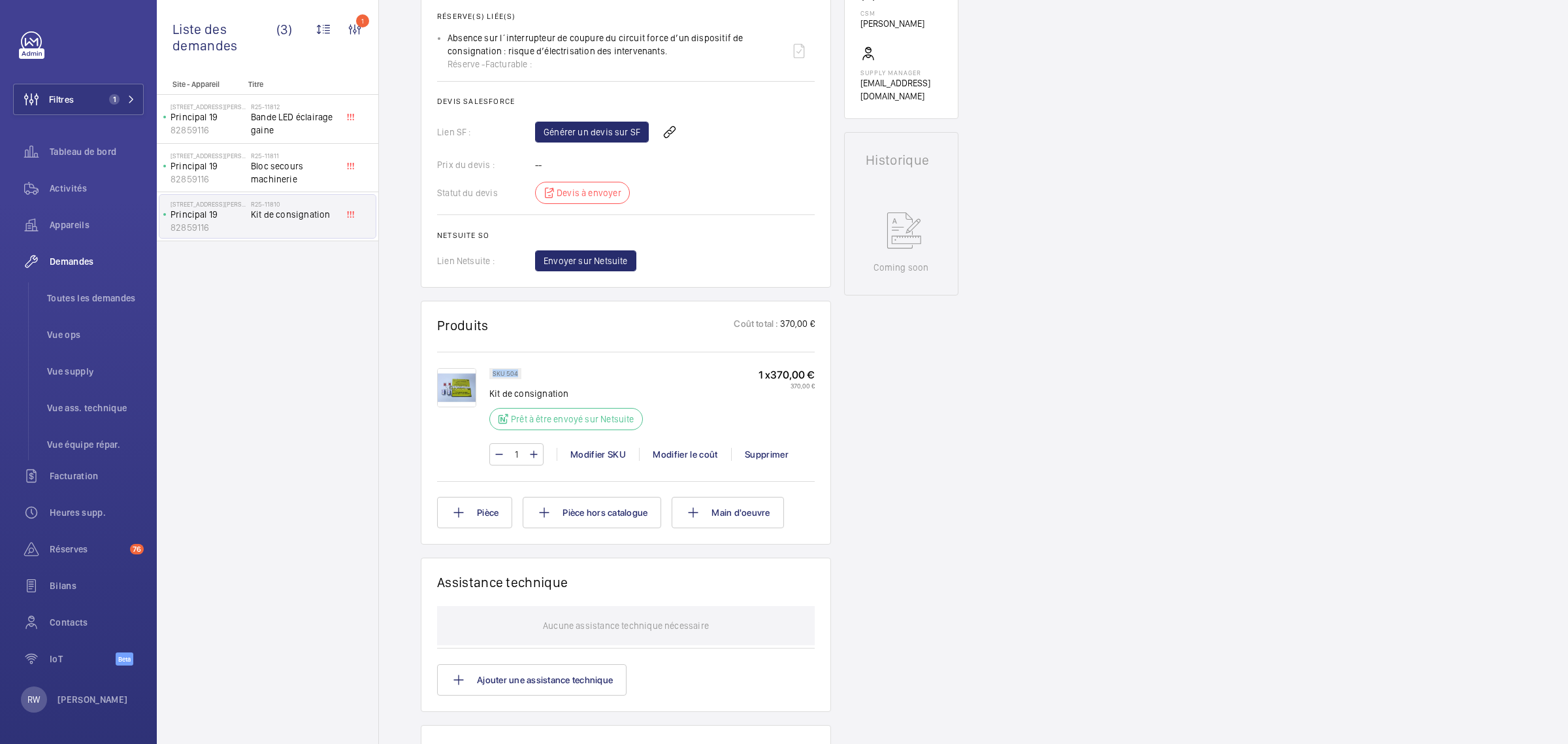
drag, startPoint x: 517, startPoint y: 390, endPoint x: 492, endPoint y: 388, distance: 25.1
click at [492, 379] on div "SKU 504" at bounding box center [505, 374] width 32 height 11
copy p "SKU 504"
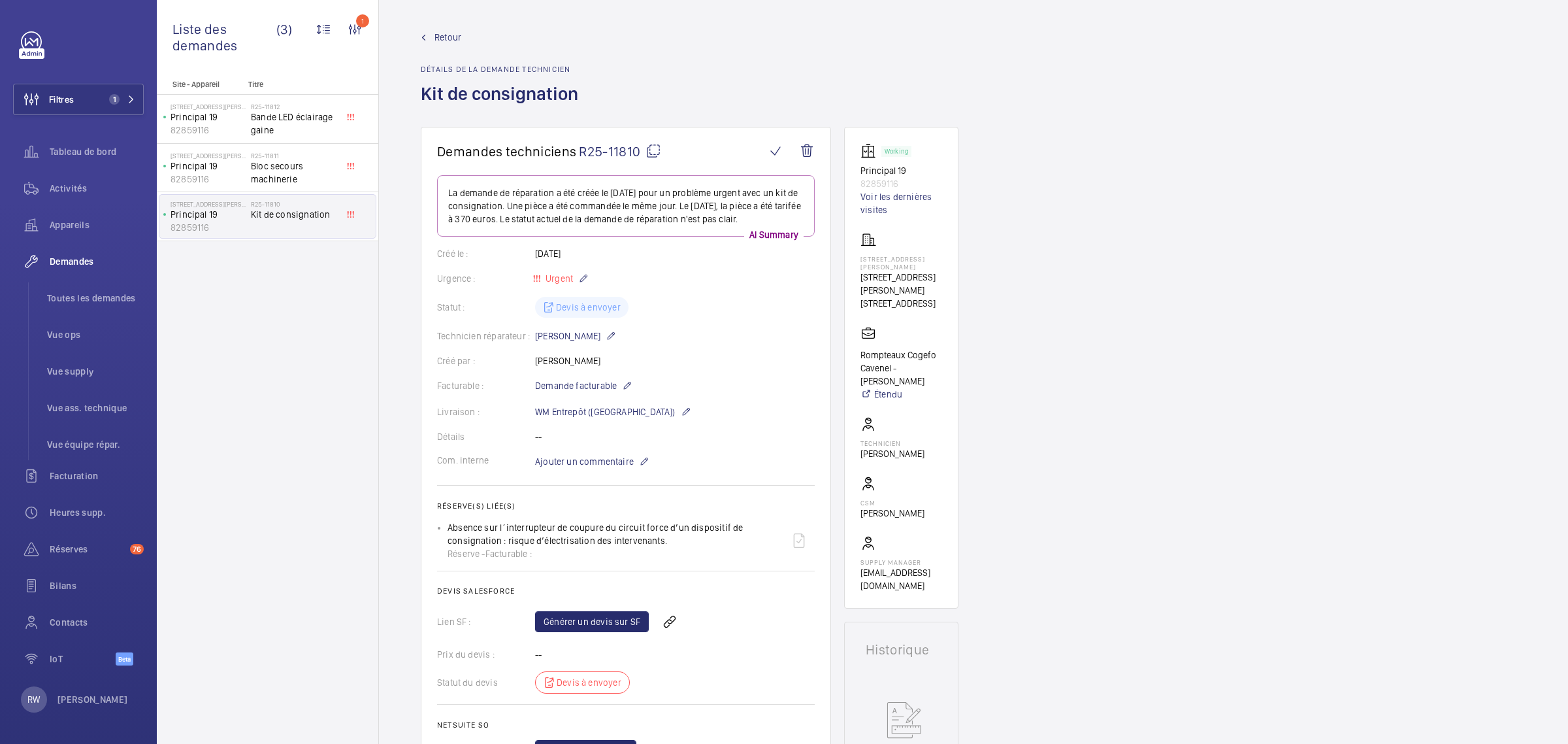
scroll to position [0, 0]
click at [647, 150] on mat-icon at bounding box center [653, 152] width 16 height 16
copy p "SKU 504"
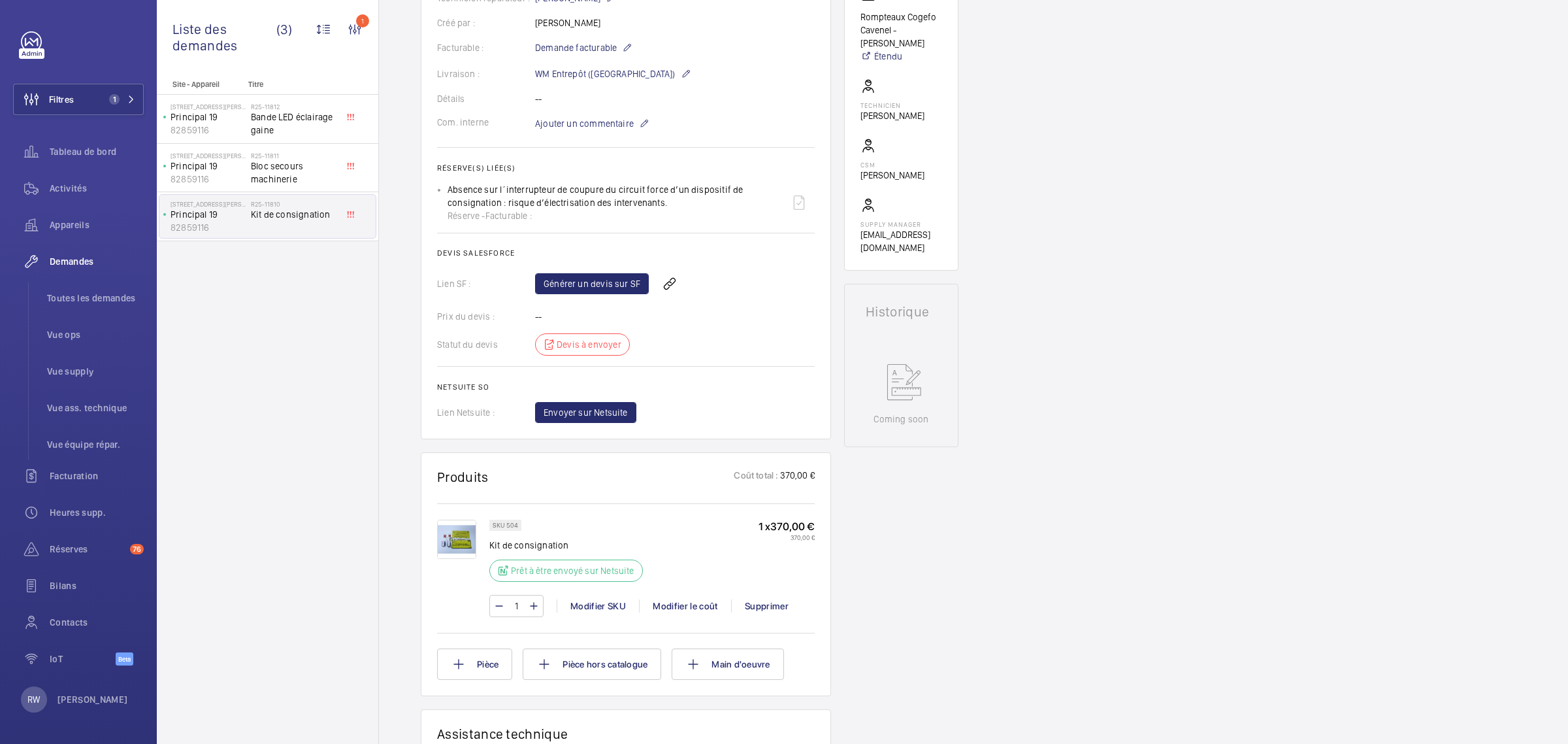
scroll to position [490, 0]
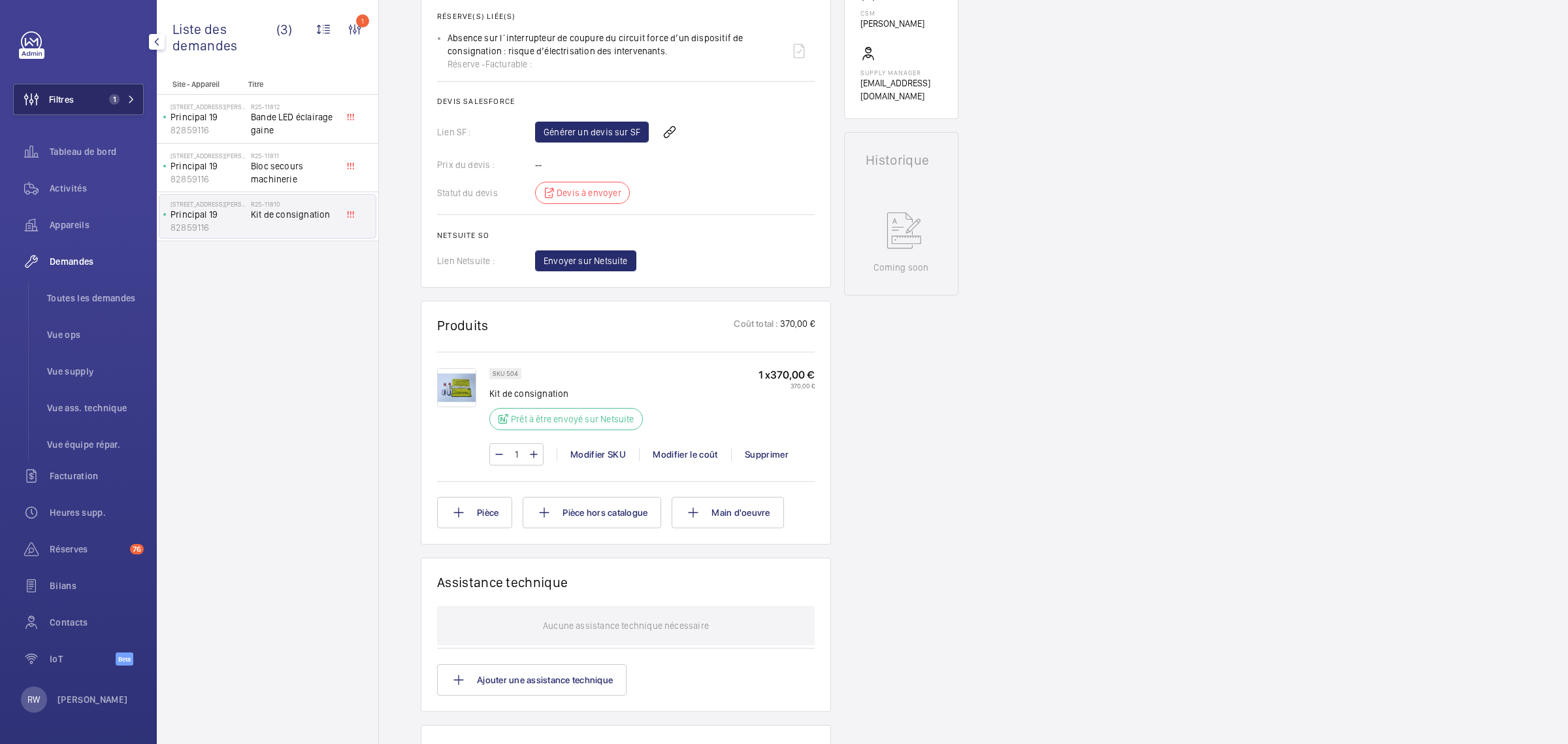
click at [105, 97] on span "1" at bounding box center [112, 99] width 16 height 10
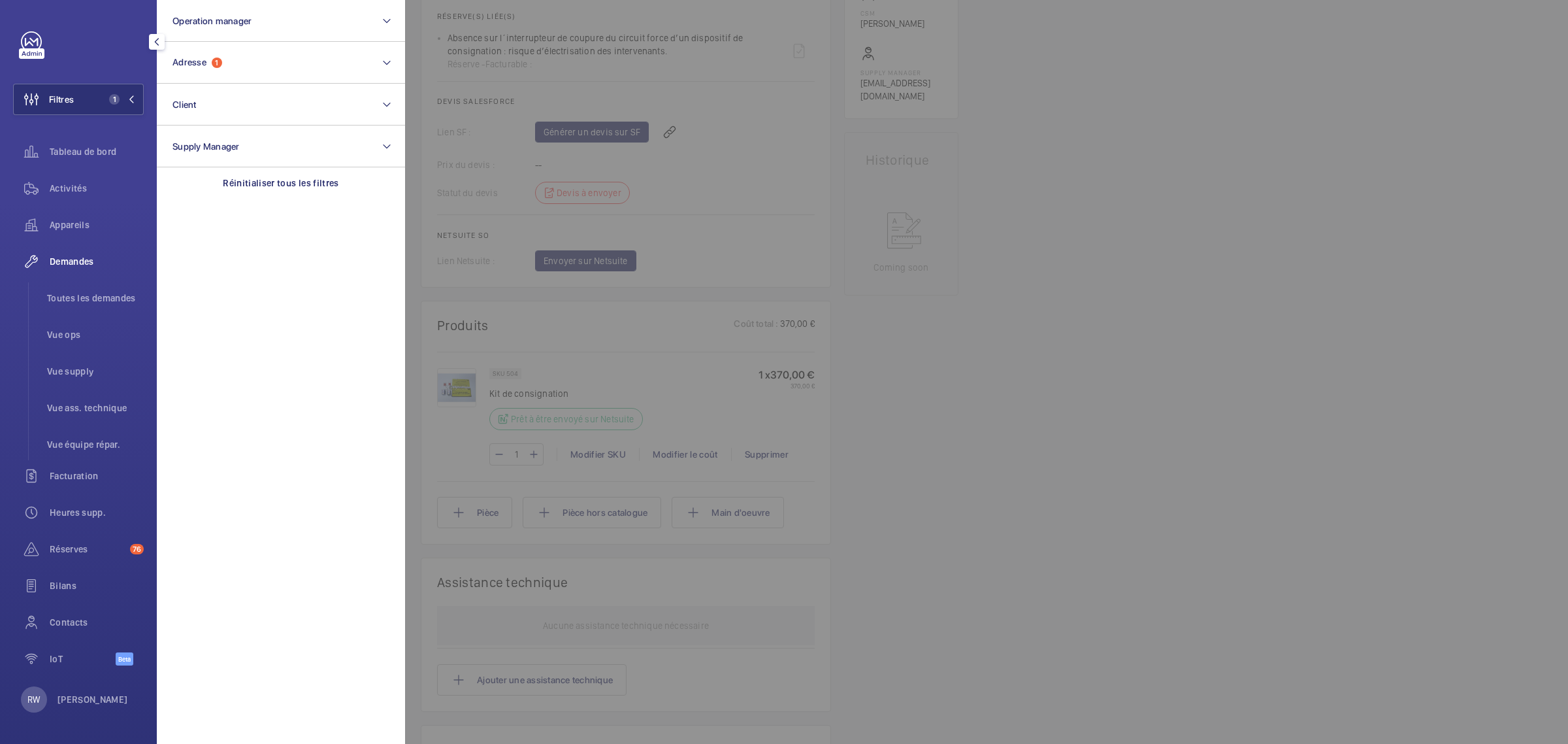
click at [1134, 328] on div at bounding box center [1189, 372] width 1568 height 744
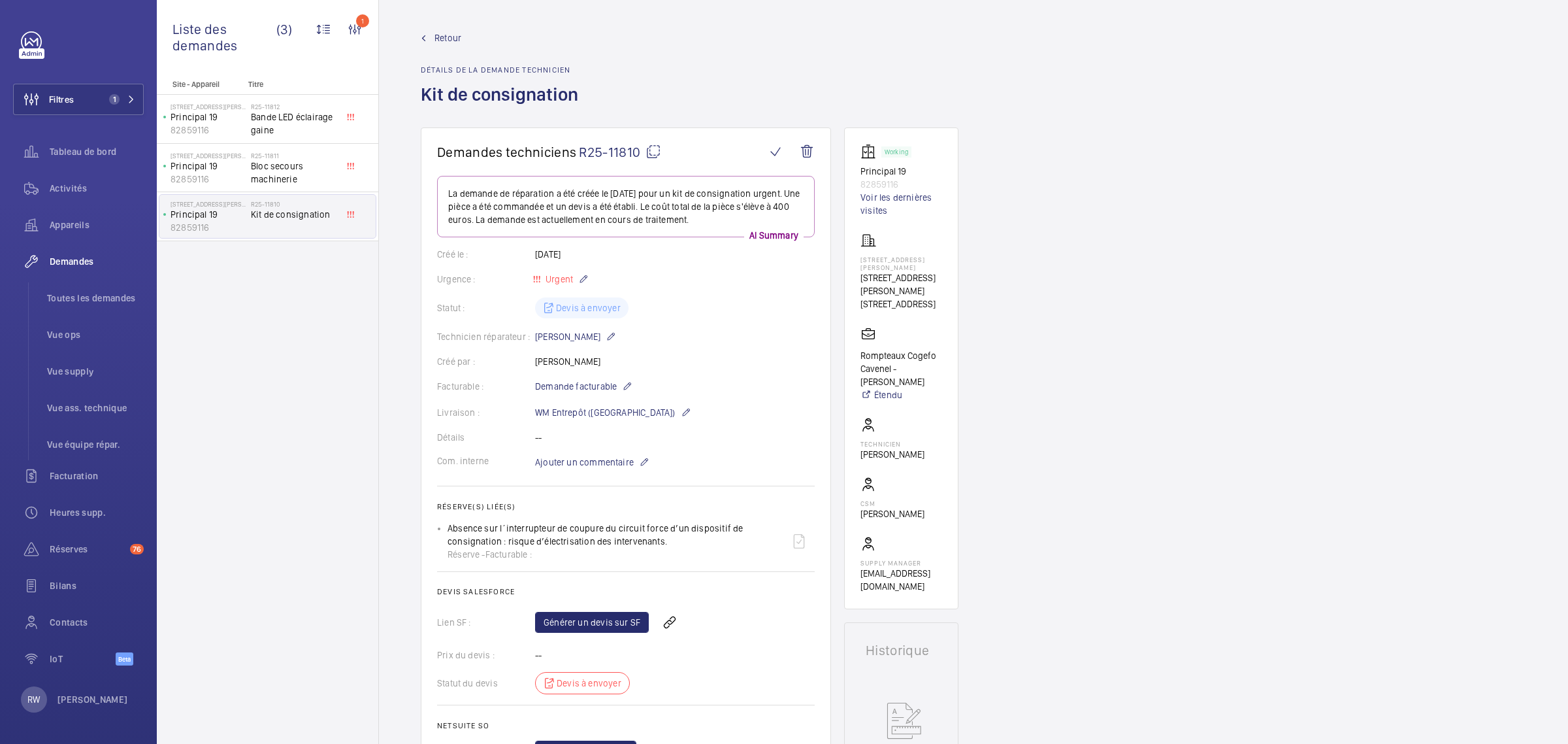
click at [444, 39] on span "Retour" at bounding box center [448, 38] width 27 height 13
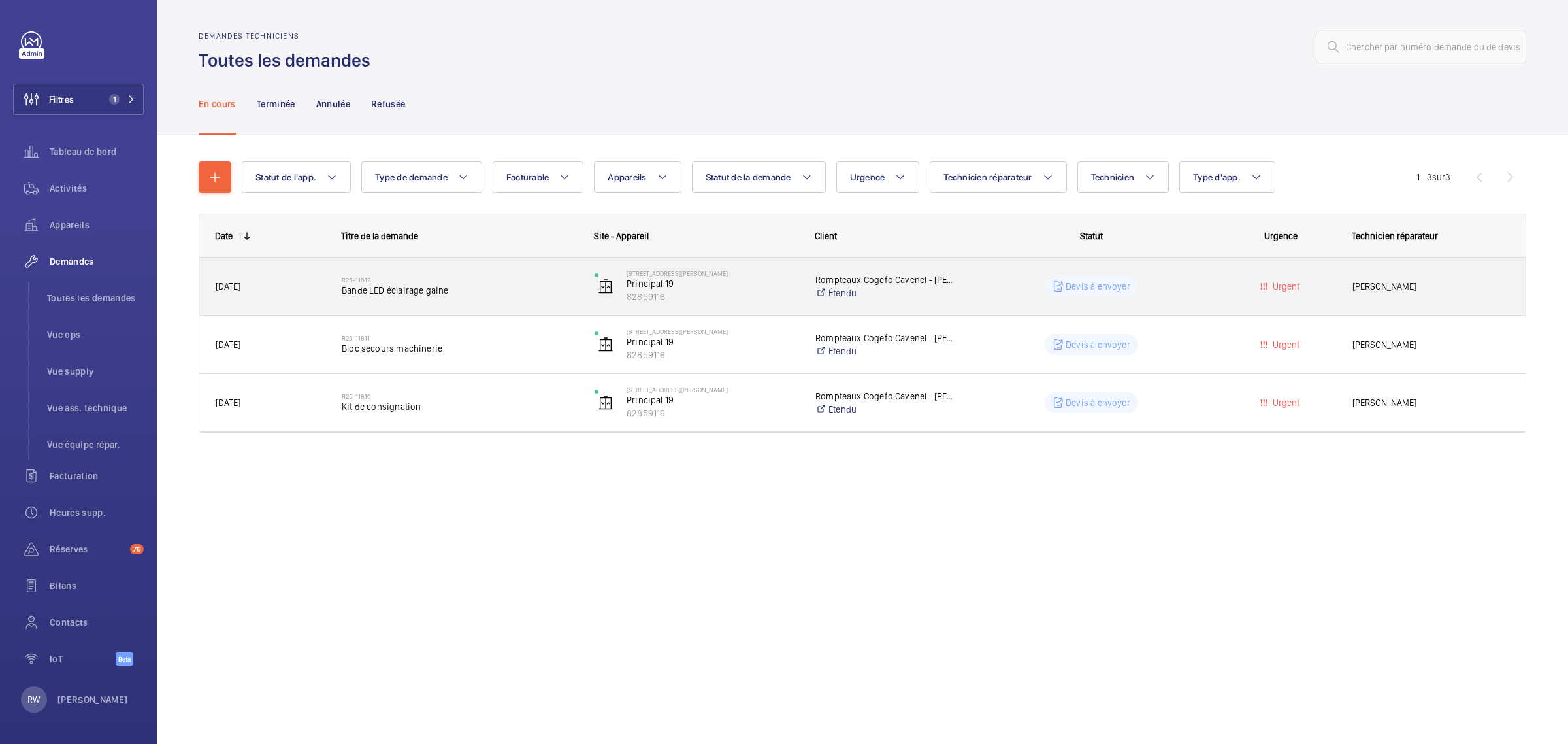
click at [1079, 288] on p "Devis à envoyer" at bounding box center [1098, 286] width 64 height 13
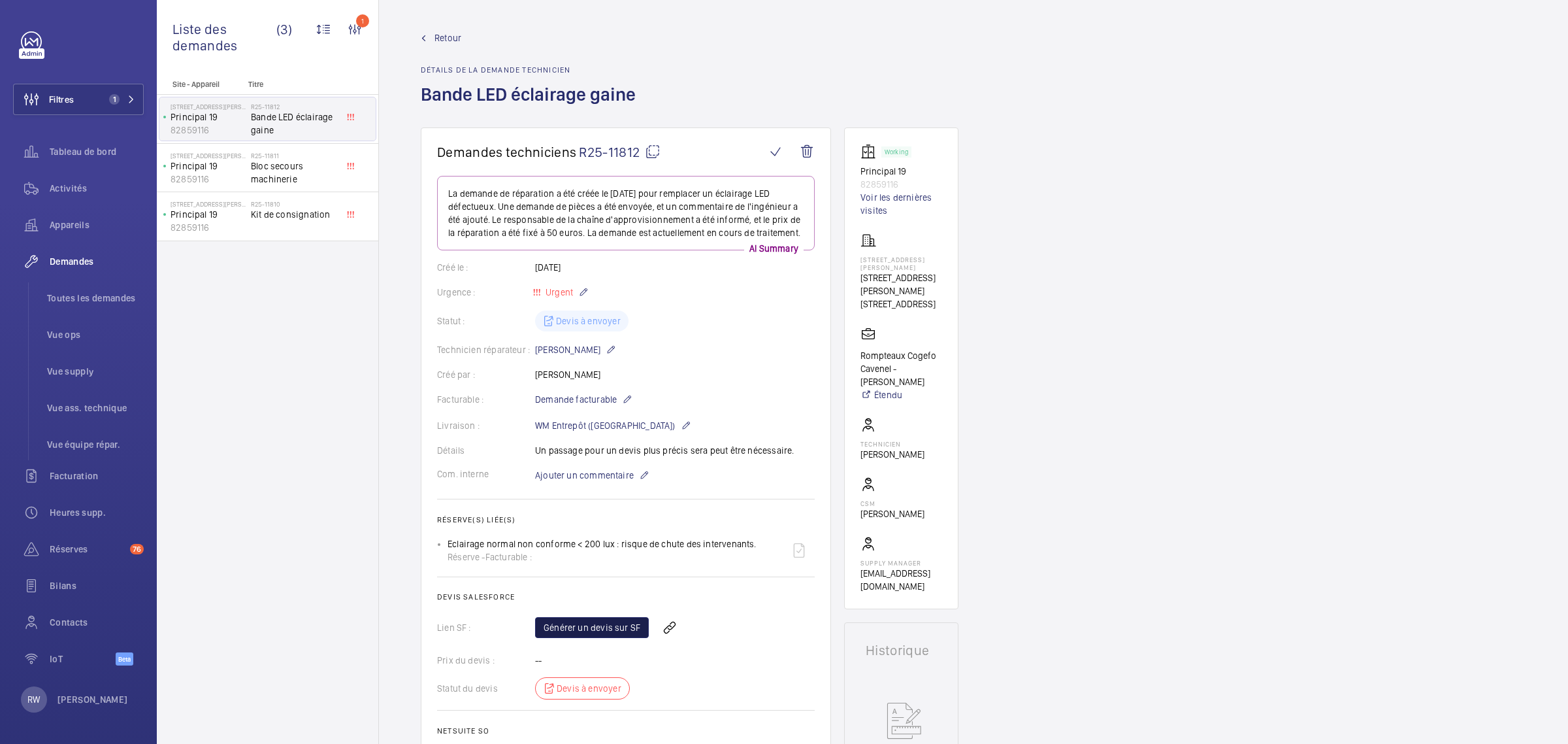
click at [598, 638] on link "Générer un devis sur SF" at bounding box center [592, 627] width 114 height 21
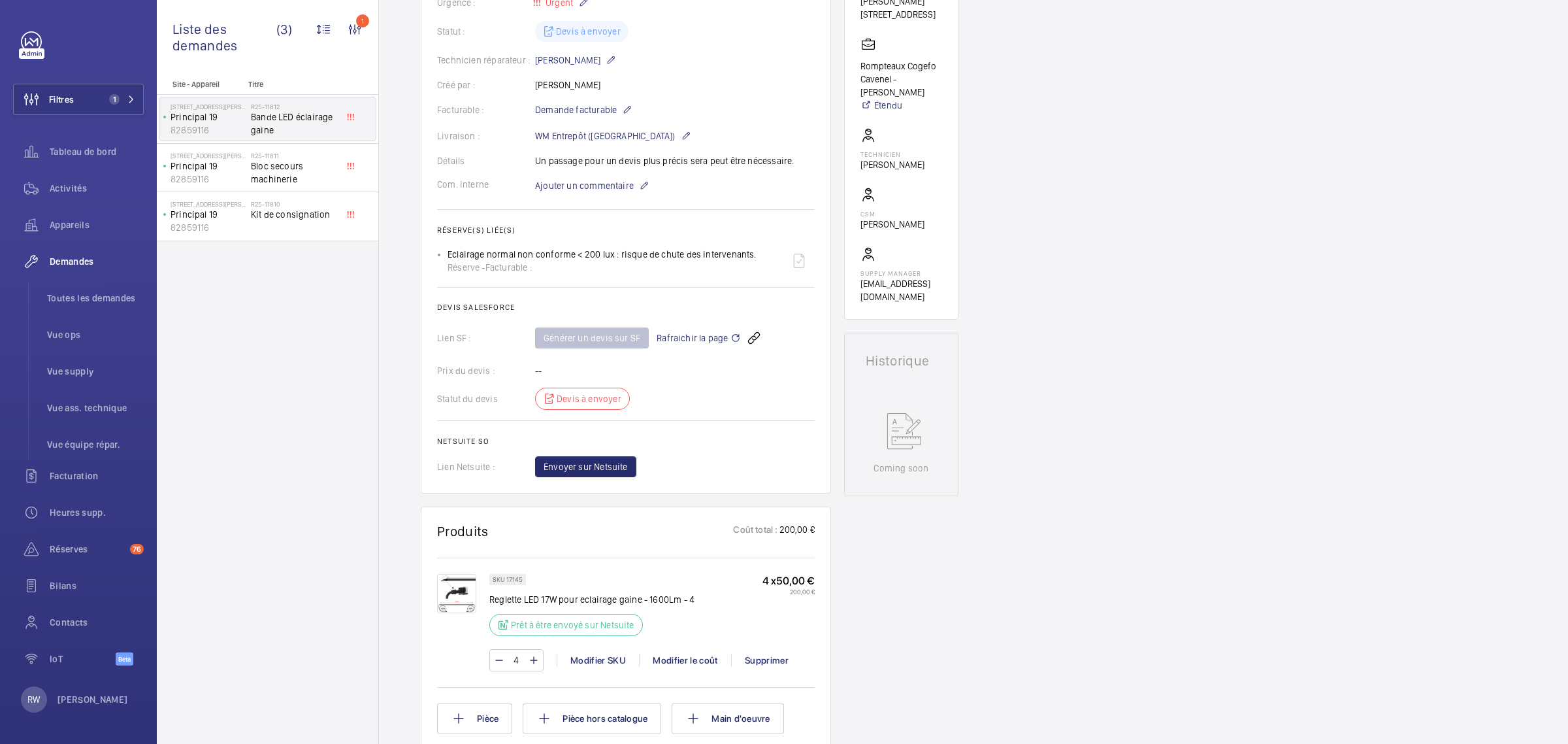
scroll to position [276, 0]
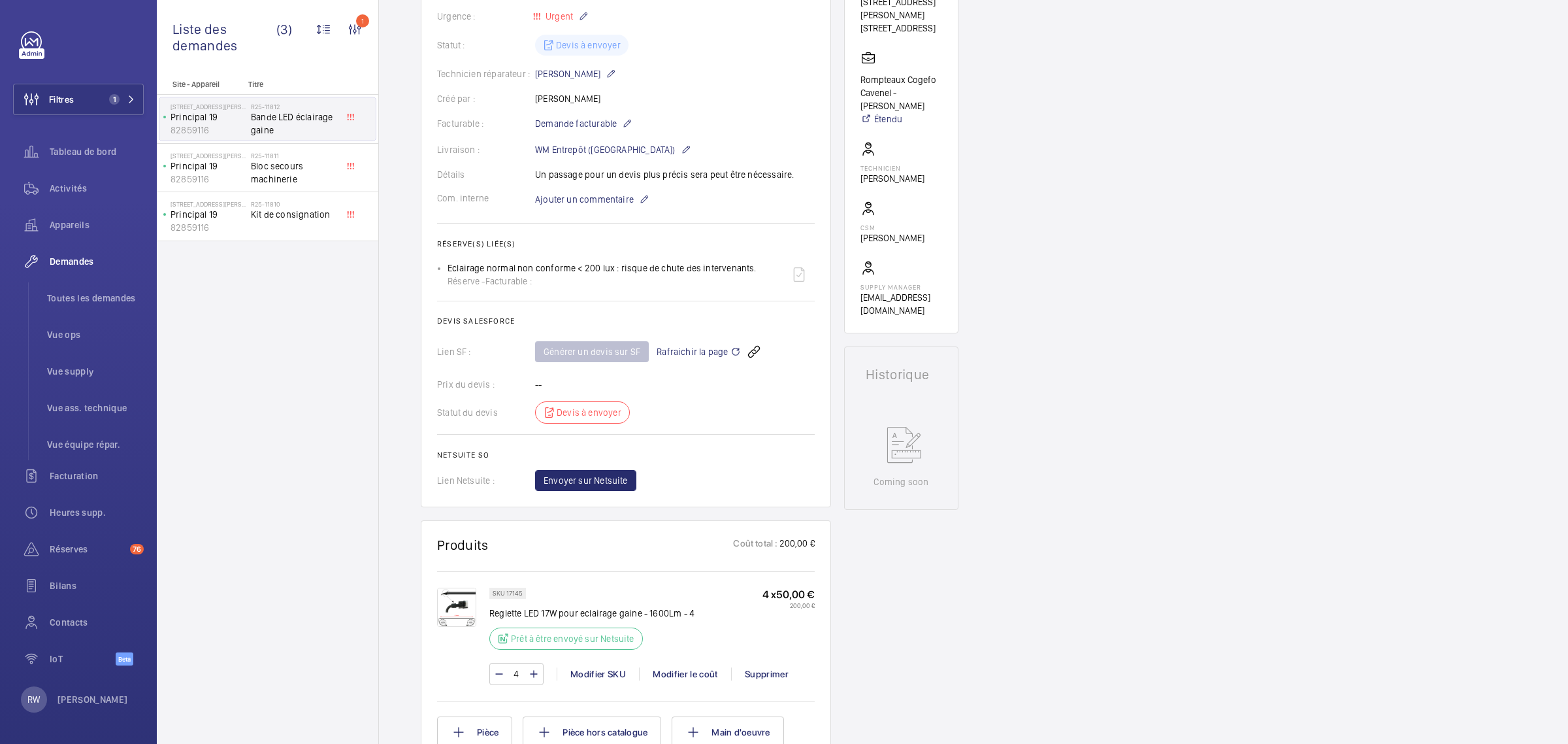
click at [732, 359] on mat-icon at bounding box center [735, 352] width 10 height 16
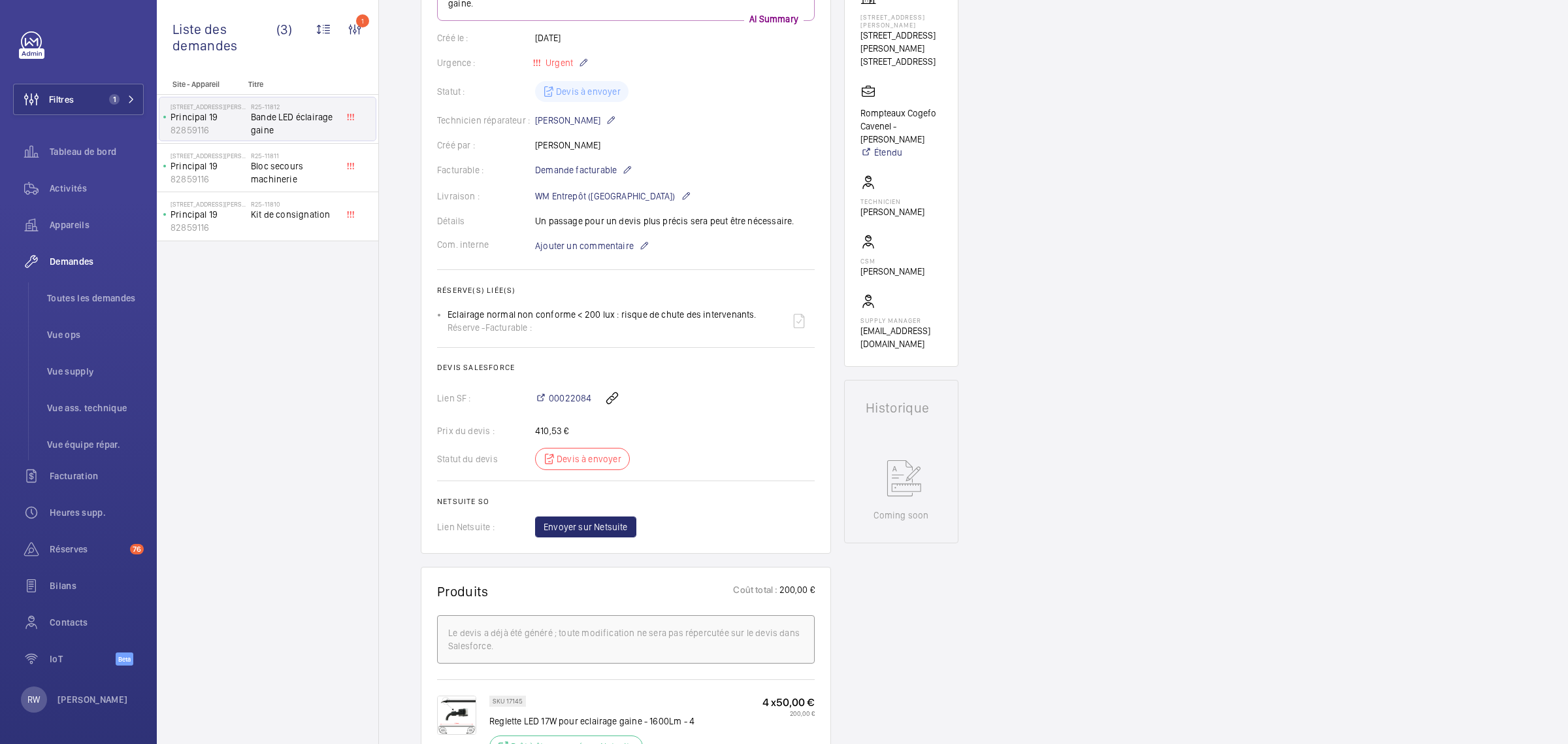
scroll to position [245, 0]
click at [609, 394] on wm-front-icon-button at bounding box center [613, 396] width 31 height 31
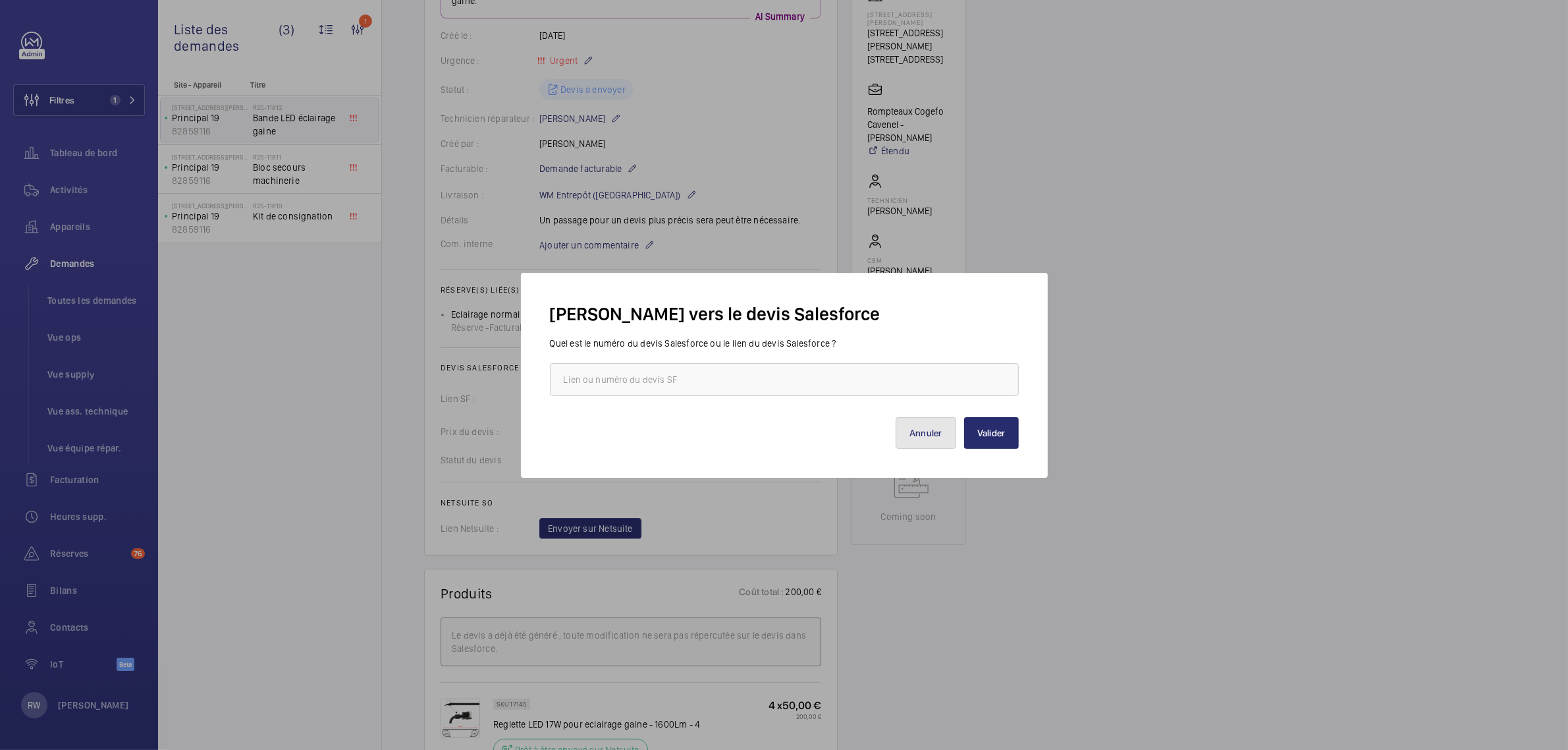
click at [919, 434] on button "Annuler" at bounding box center [926, 433] width 60 height 32
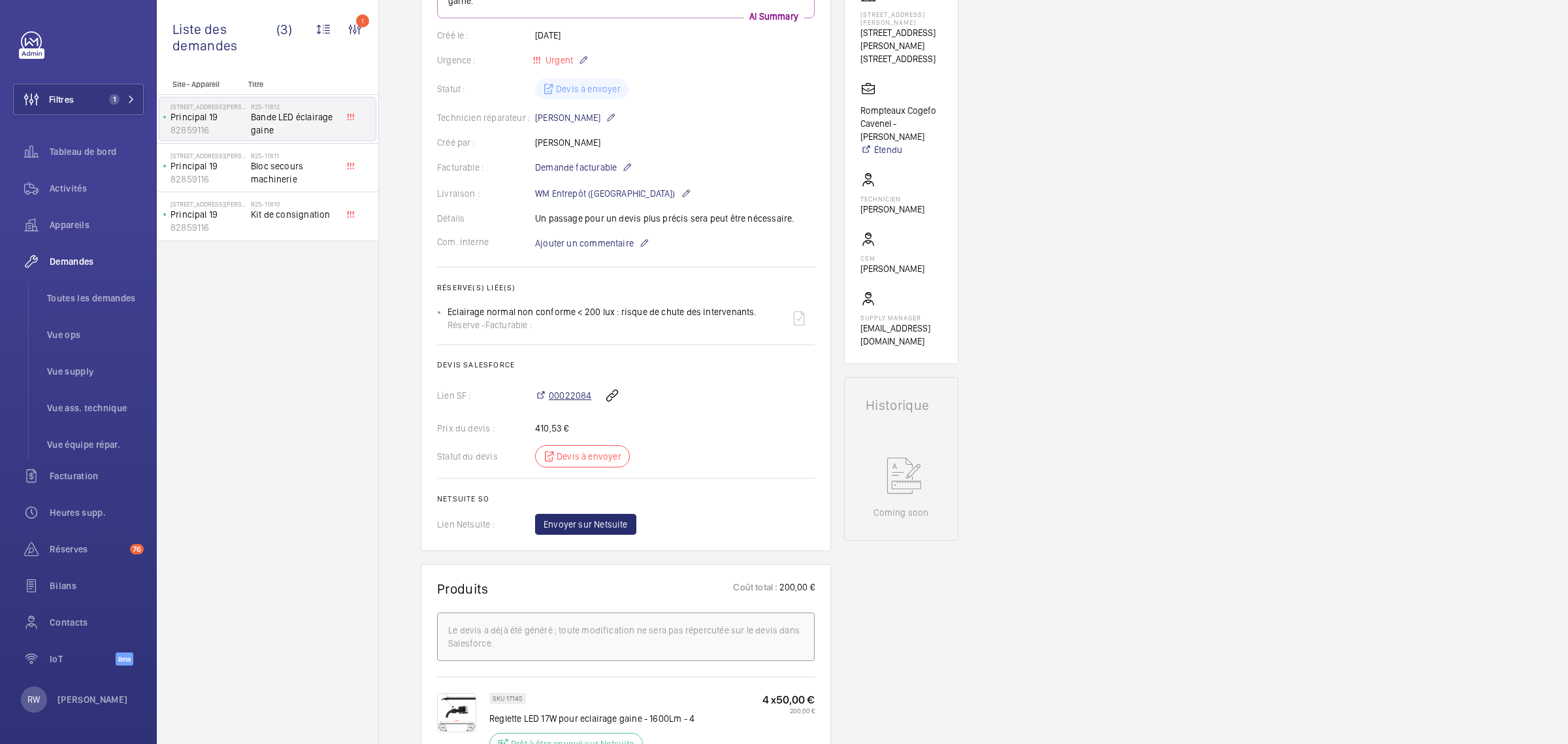
click at [572, 389] on span "00022084" at bounding box center [570, 395] width 42 height 13
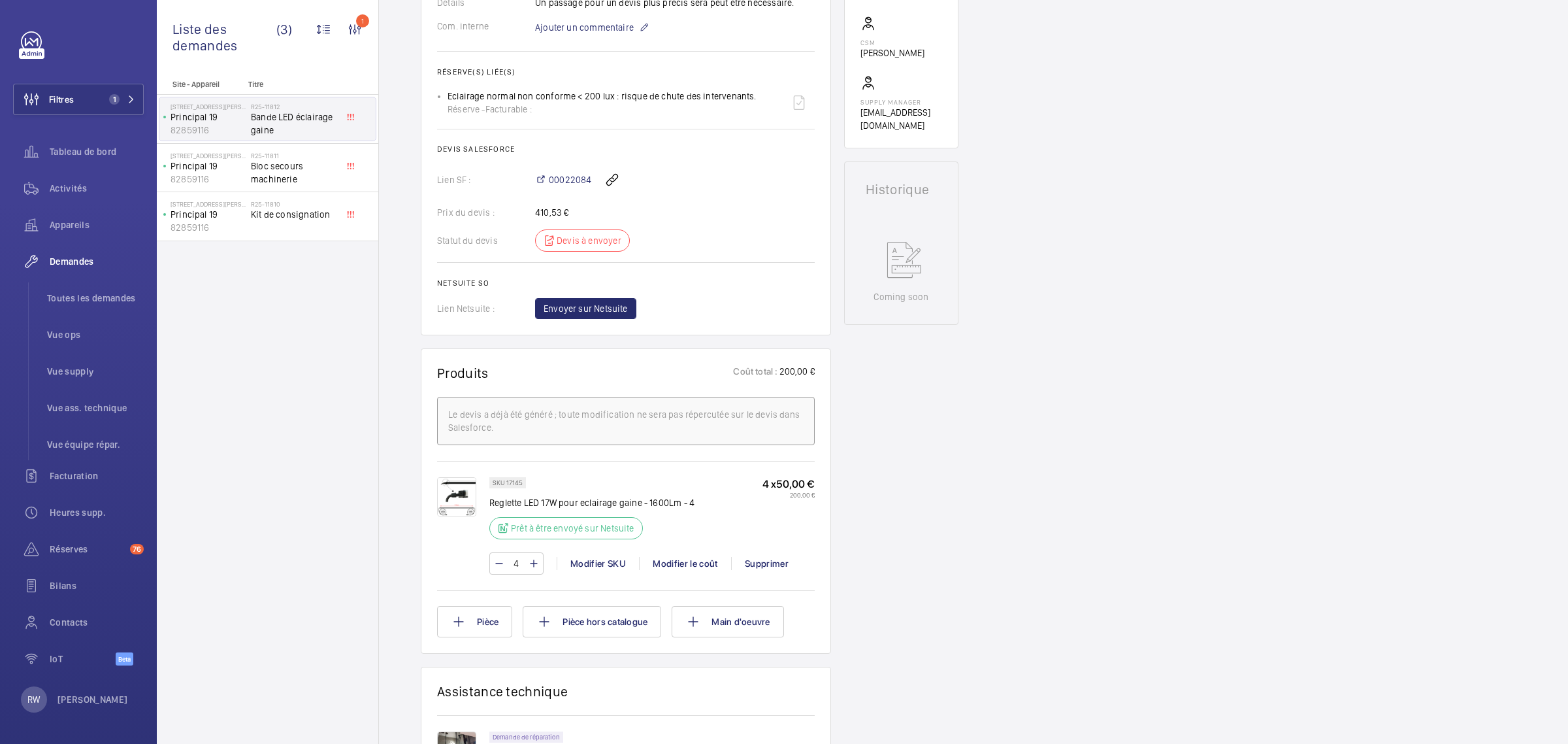
scroll to position [408, 0]
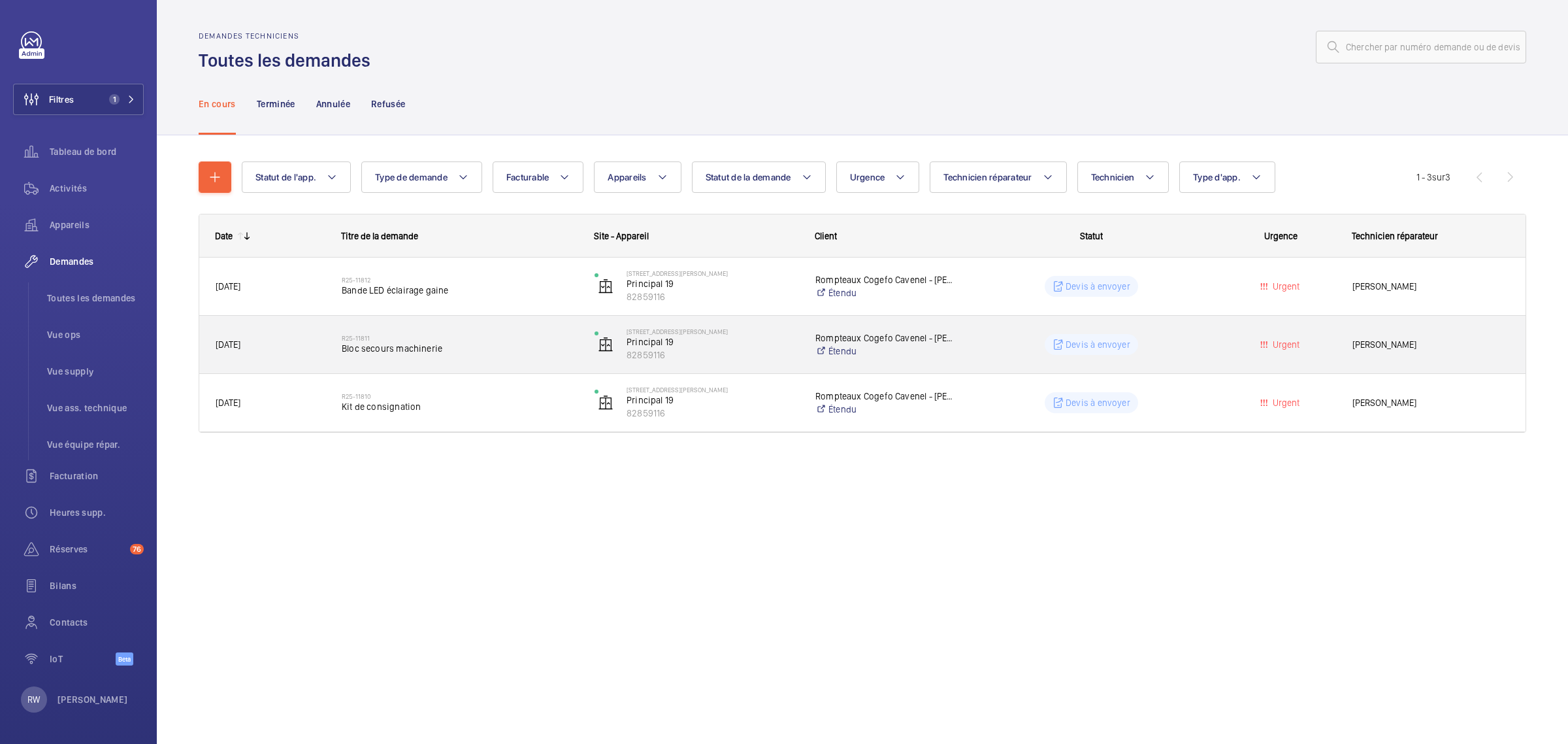
click at [440, 348] on span "Bloc secours machinerie" at bounding box center [460, 348] width 236 height 13
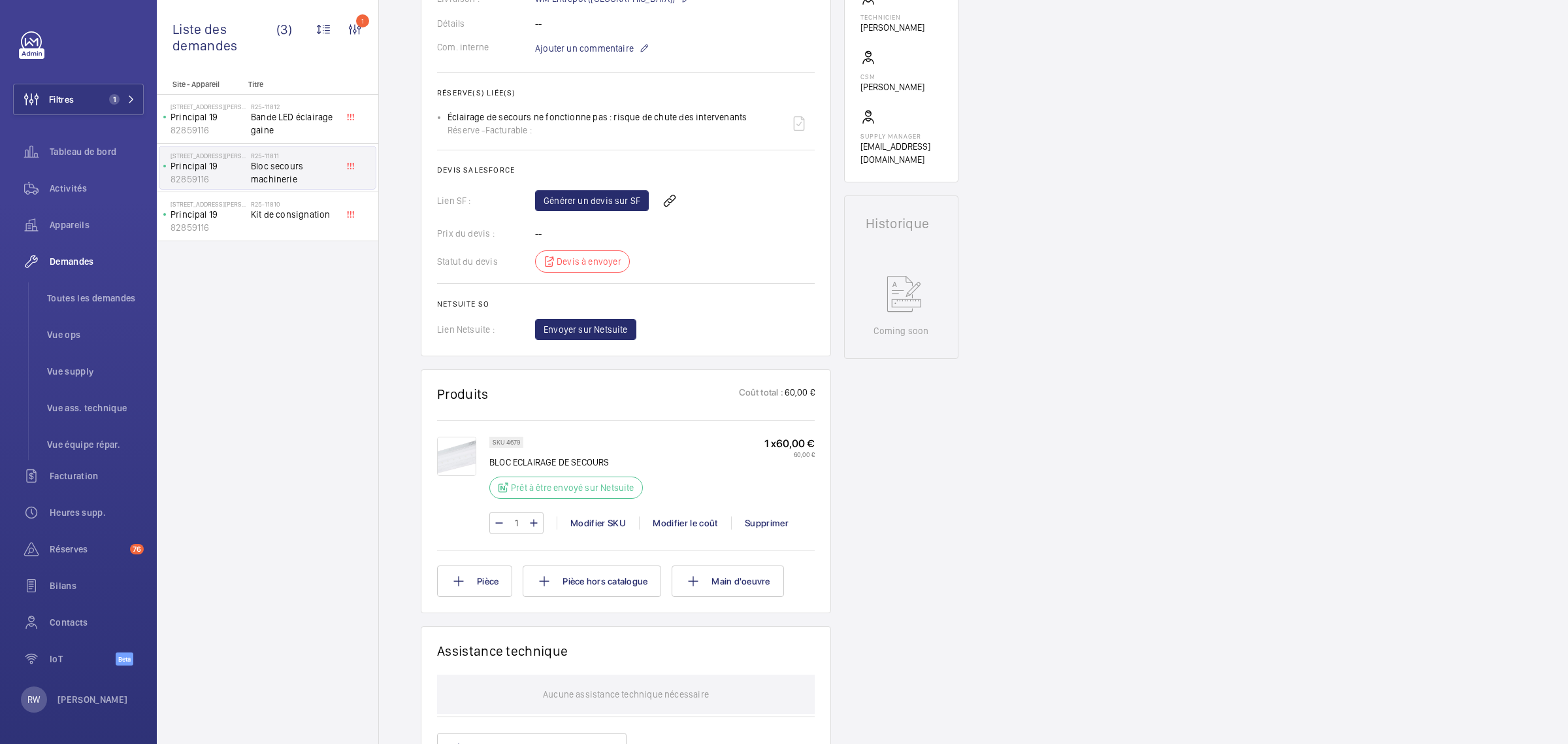
scroll to position [490, 0]
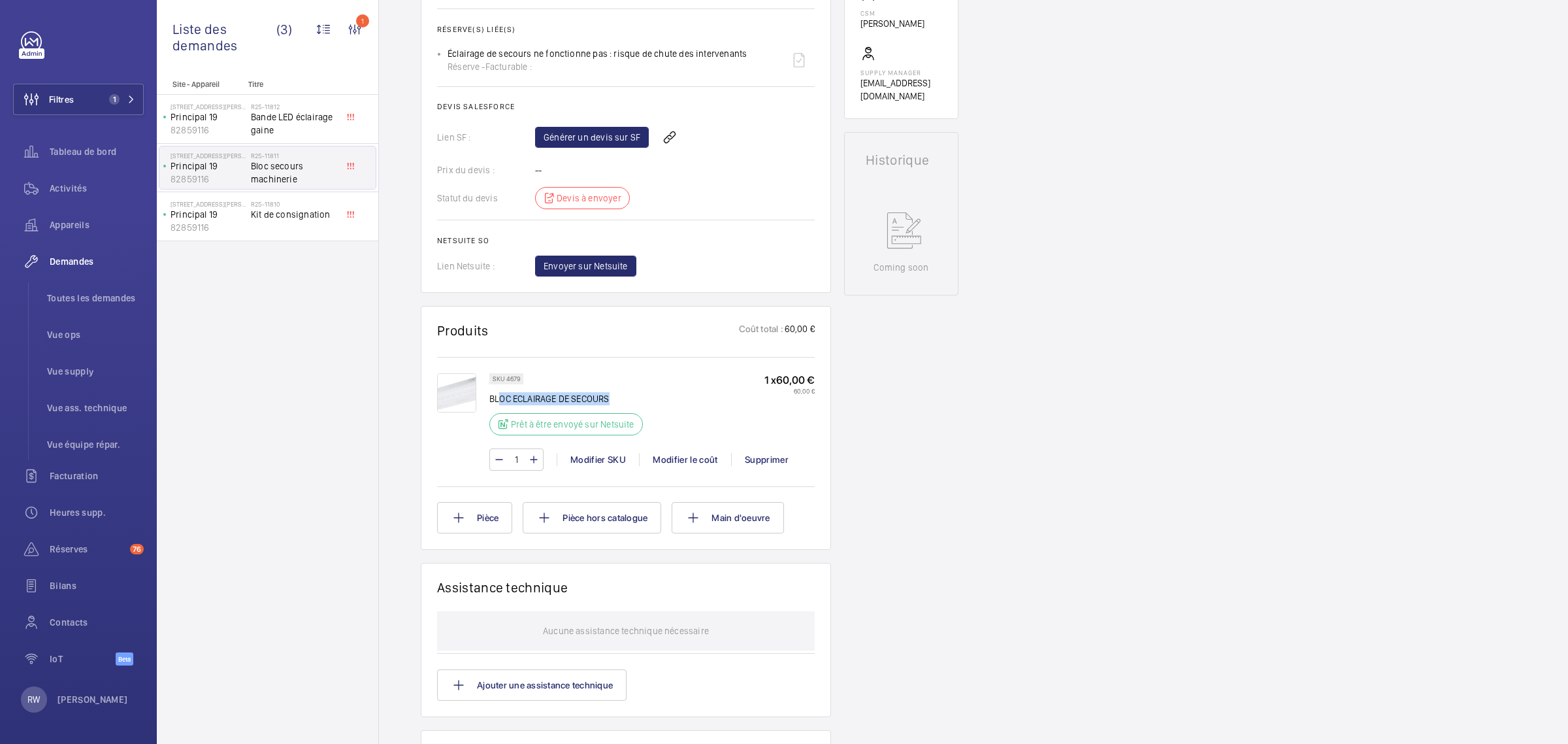
drag, startPoint x: 619, startPoint y: 400, endPoint x: 500, endPoint y: 403, distance: 119.0
click at [500, 403] on p "BLOC ECLAIRAGE DE SECOURS" at bounding box center [569, 399] width 161 height 13
click at [532, 386] on div "SKU 4679 BLOC ECLAIRAGE DE SECOURS Prêt à être envoyé sur Netsuite" at bounding box center [569, 407] width 161 height 70
drag, startPoint x: 491, startPoint y: 374, endPoint x: 520, endPoint y: 374, distance: 29.0
click at [520, 374] on div "SKU 4679" at bounding box center [506, 378] width 34 height 11
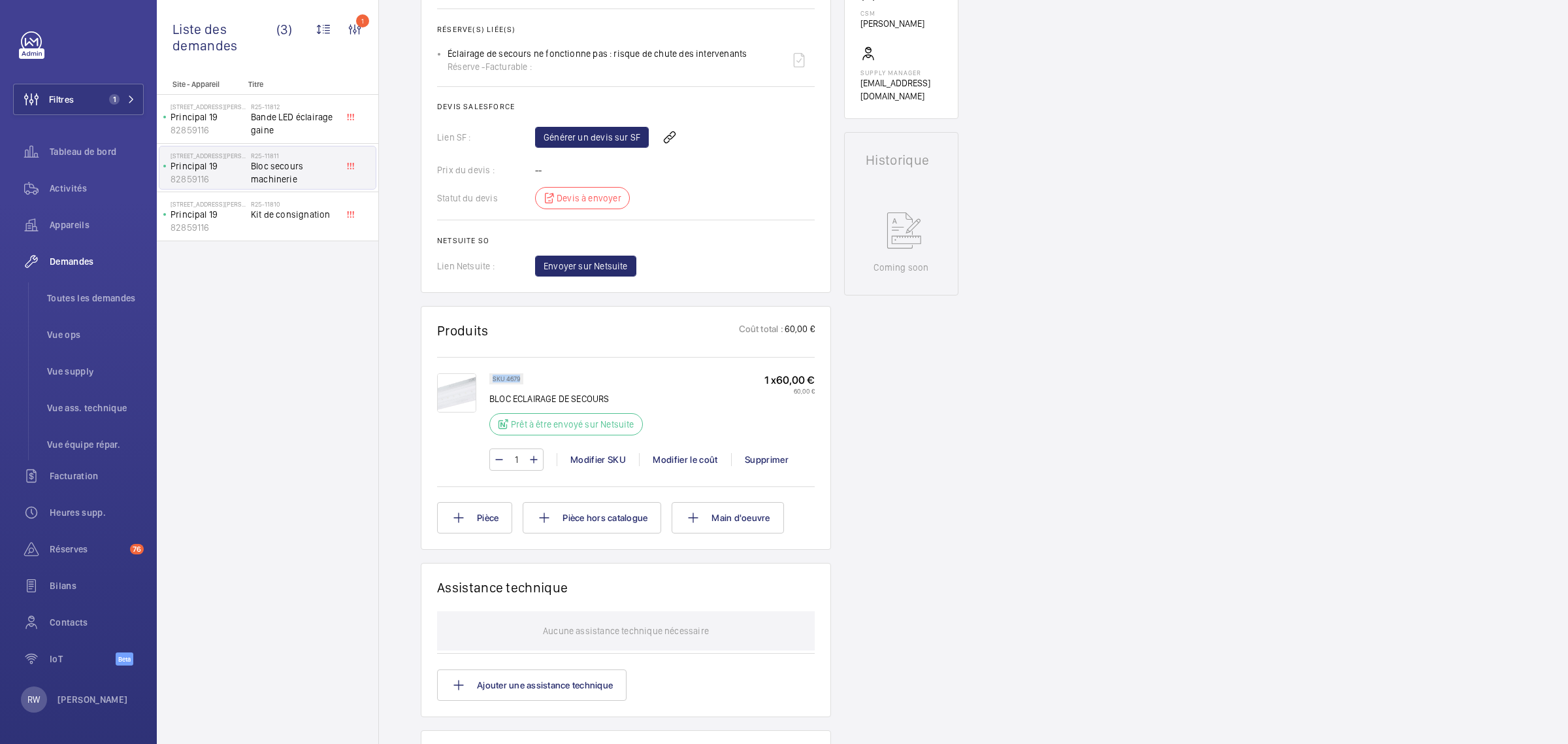
copy p "SKU 4679"
drag, startPoint x: 614, startPoint y: 399, endPoint x: 489, endPoint y: 403, distance: 125.1
click at [489, 403] on p "BLOC ECLAIRAGE DE SECOURS" at bounding box center [569, 399] width 161 height 13
copy p "BLOC ECLAIRAGE DE SECOURS"
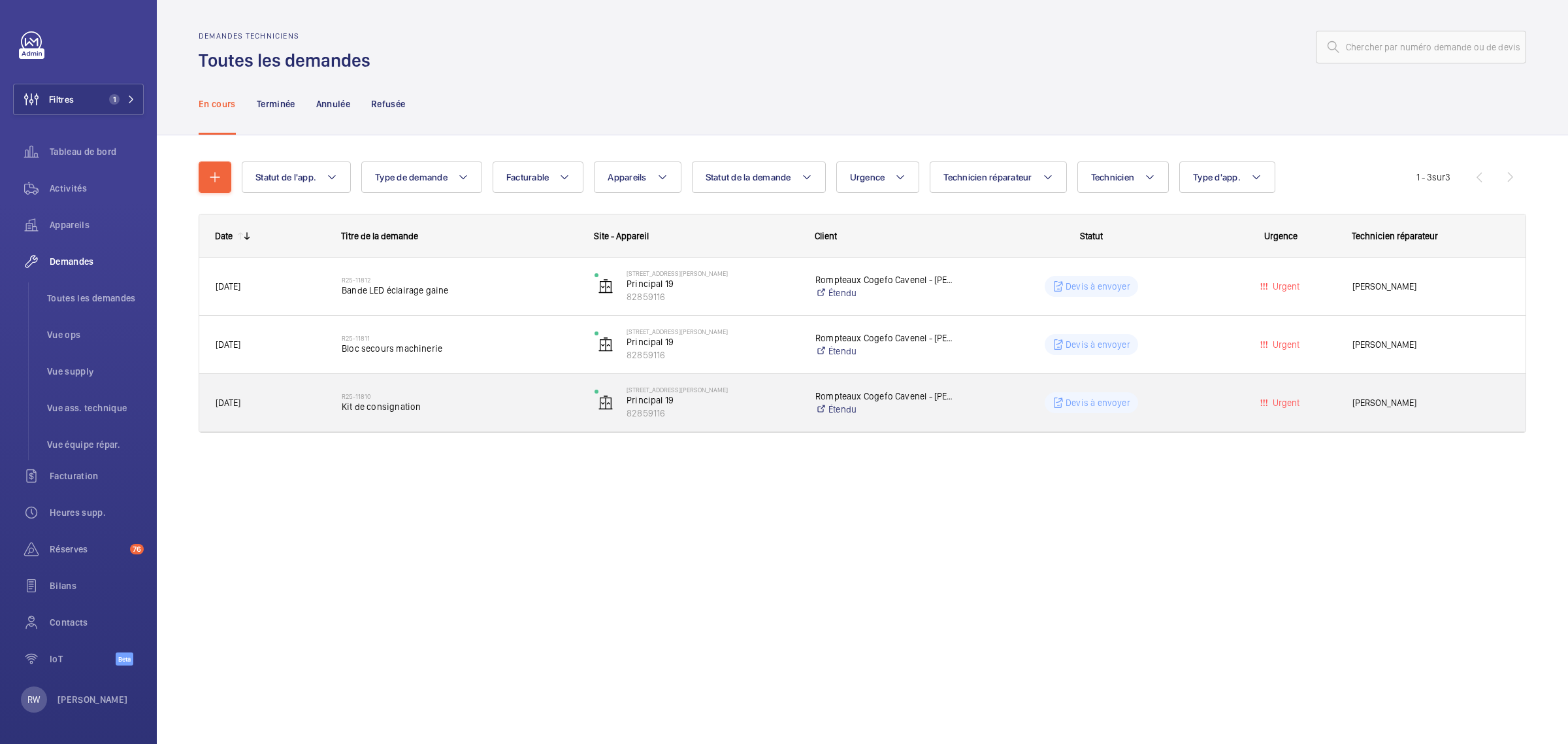
click at [528, 412] on span "Kit de consignation" at bounding box center [460, 407] width 236 height 13
